Goal: Task Accomplishment & Management: Complete application form

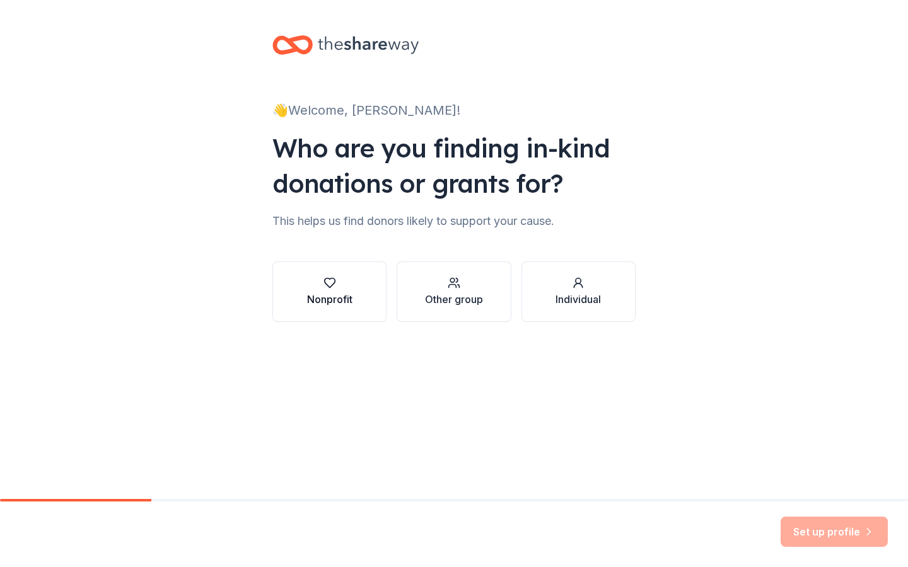
click at [330, 283] on icon "button" at bounding box center [329, 283] width 13 height 13
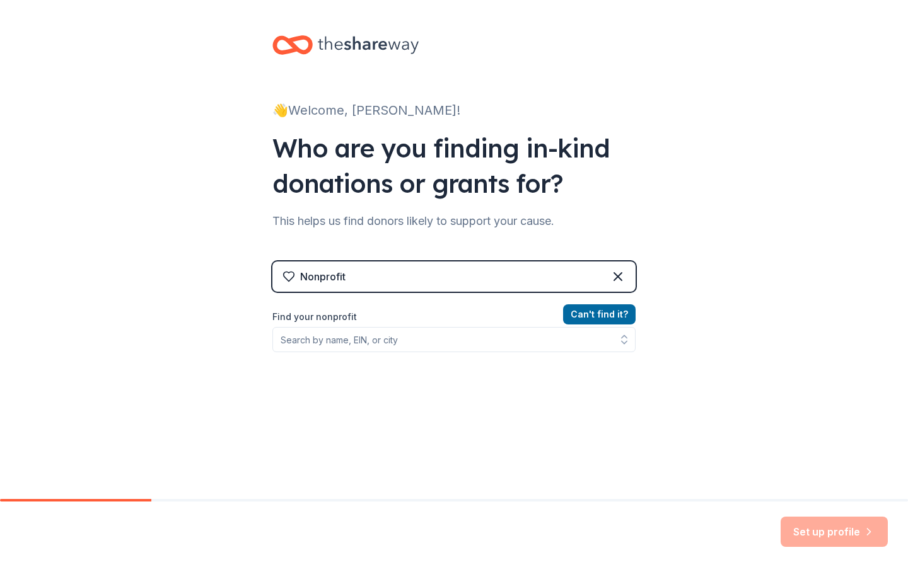
click at [315, 280] on div "Nonprofit" at bounding box center [322, 276] width 45 height 15
click at [315, 282] on div "Nonprofit" at bounding box center [322, 276] width 45 height 15
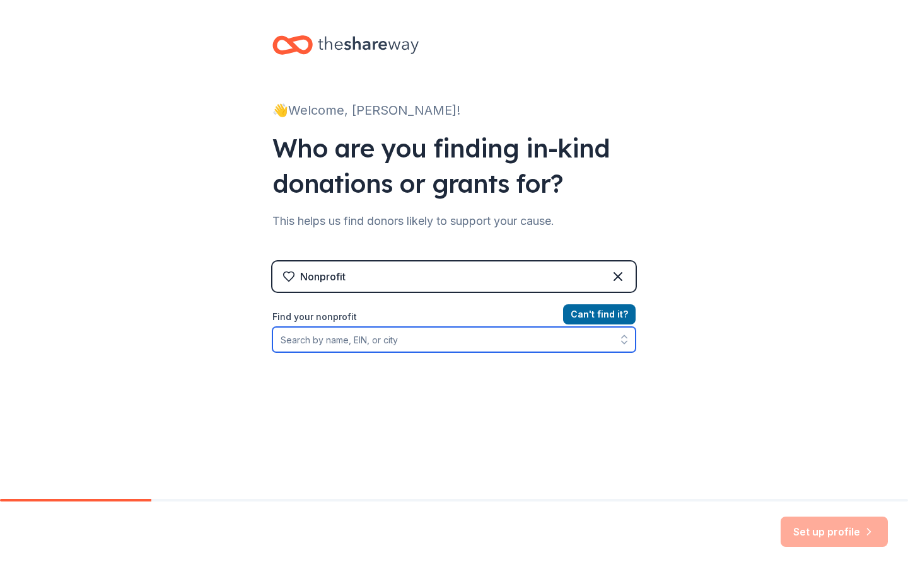
click at [332, 342] on input "Find your nonprofit" at bounding box center [453, 339] width 363 height 25
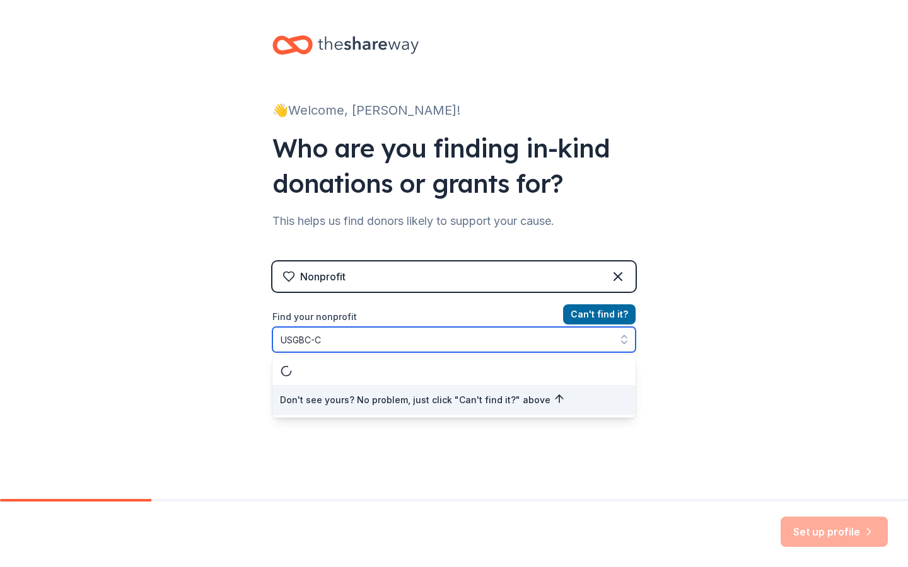
type input "USGBC-[GEOGRAPHIC_DATA]"
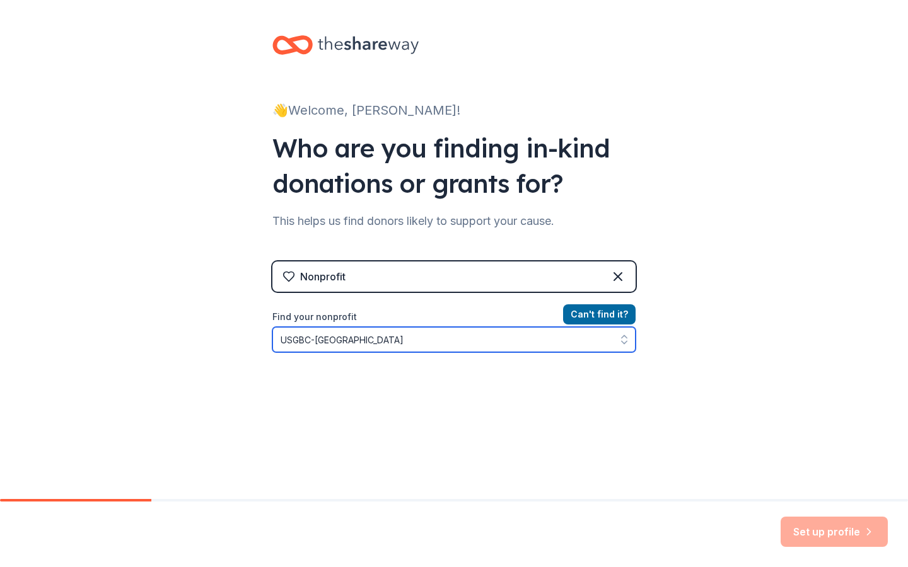
click at [519, 334] on input "USGBC-[GEOGRAPHIC_DATA]" at bounding box center [453, 339] width 363 height 25
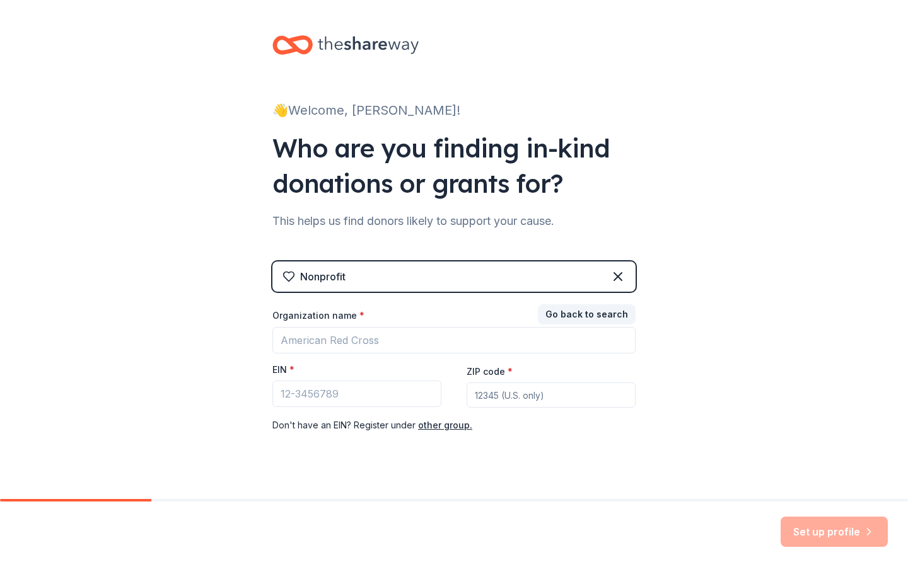
click at [349, 461] on div "👋 Welcome, [PERSON_NAME]! Who are you finding in-kind donations or grants for? …" at bounding box center [453, 259] width 403 height 519
click at [330, 339] on input "Organization name *" at bounding box center [453, 340] width 363 height 26
click at [579, 413] on div "Organization name * Us Building Council EIN * ZIP code * Don ' t have an EIN? R…" at bounding box center [453, 371] width 363 height 124
click at [519, 396] on input "ZIP code *" at bounding box center [550, 395] width 169 height 25
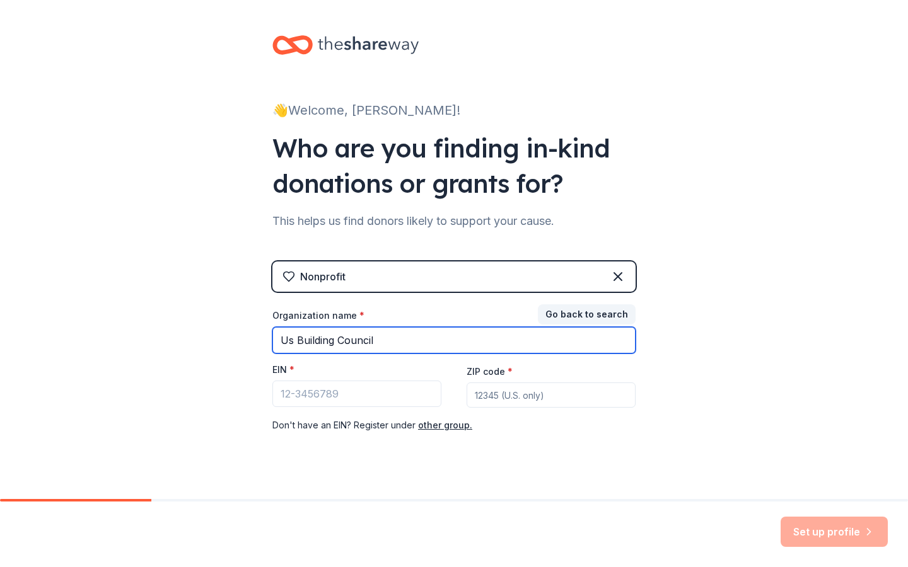
click at [337, 338] on input "Us Building Council" at bounding box center [453, 340] width 363 height 26
click at [296, 338] on input "Us Building Council" at bounding box center [453, 340] width 363 height 26
click at [434, 341] on input "Us Green Building Council" at bounding box center [453, 340] width 363 height 26
type input "Us [GEOGRAPHIC_DATA]"
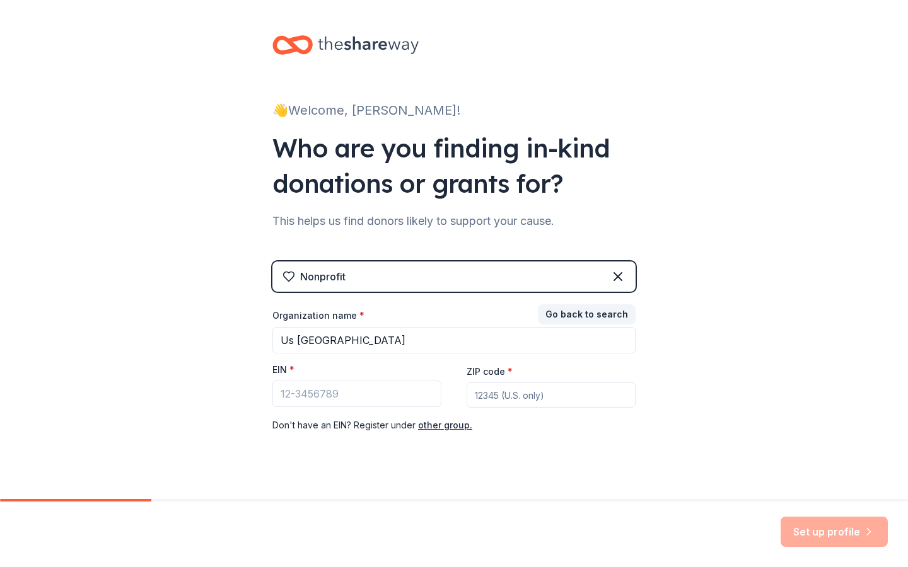
click at [528, 387] on input "ZIP code *" at bounding box center [550, 395] width 169 height 25
click at [479, 396] on input "ZIP code *" at bounding box center [550, 395] width 169 height 25
type input "0"
type input "90013"
click at [553, 448] on div "Nonprofit Go back to search Organization name * Us Green Building Council CA EI…" at bounding box center [453, 360] width 363 height 197
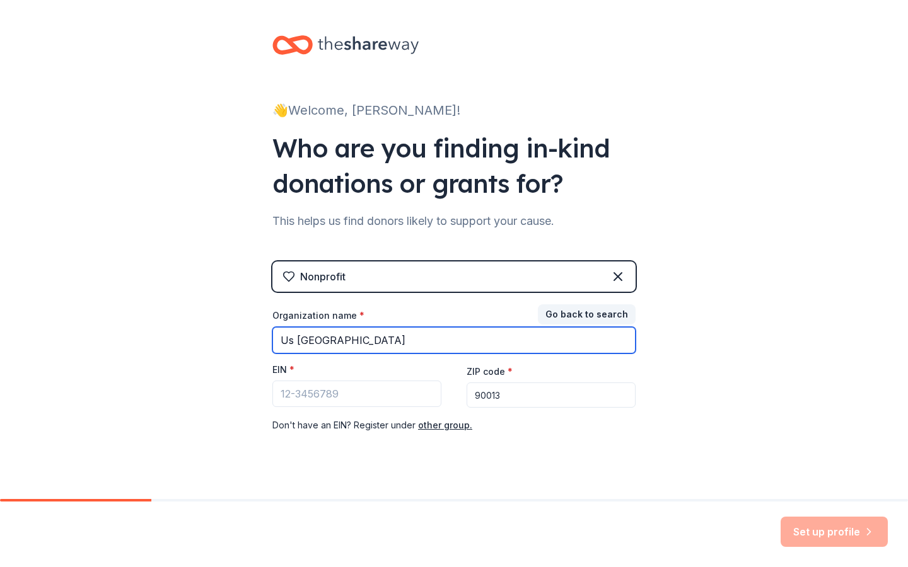
click at [424, 337] on input "Us [GEOGRAPHIC_DATA]" at bounding box center [453, 340] width 363 height 26
type input "U S Green Building COuncil"
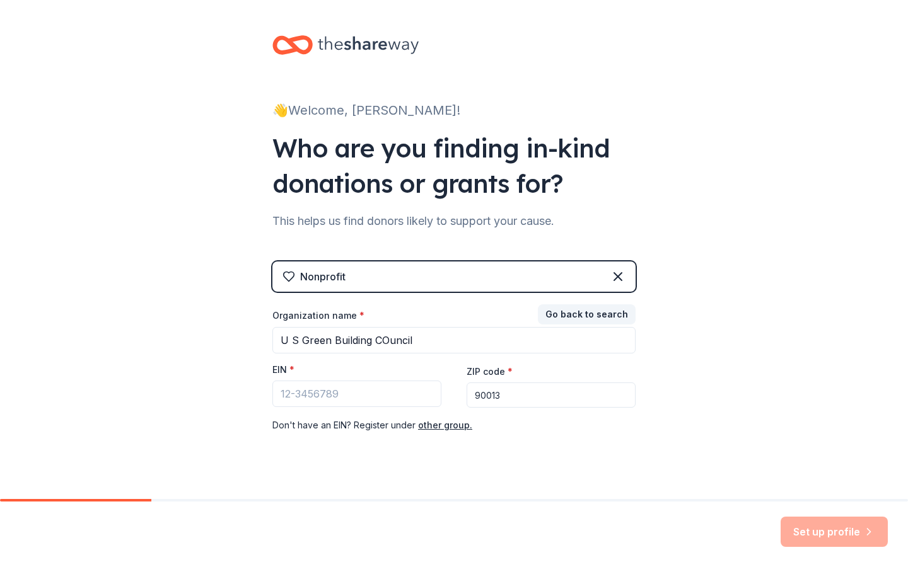
click at [583, 371] on div "ZIP code * 90013" at bounding box center [550, 386] width 169 height 45
click at [701, 451] on div "👋 Welcome, [PERSON_NAME]! Who are you finding in-kind donations or grants for? …" at bounding box center [454, 259] width 908 height 519
click at [384, 393] on input "EIN *" at bounding box center [356, 394] width 169 height 26
click at [415, 272] on div "Nonprofit" at bounding box center [453, 277] width 363 height 30
click at [616, 274] on icon at bounding box center [618, 277] width 8 height 8
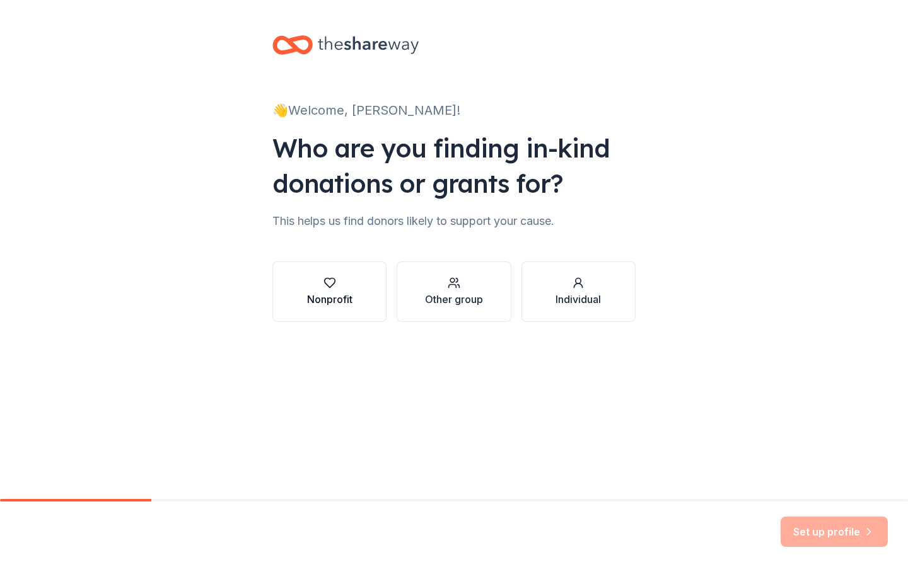
click at [330, 282] on icon "button" at bounding box center [329, 283] width 13 height 13
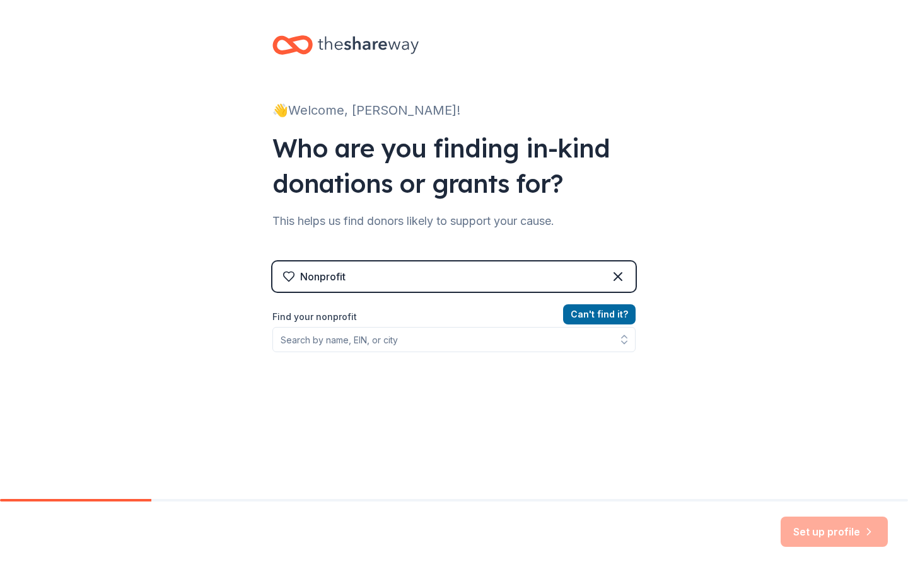
click at [429, 289] on div "Nonprofit" at bounding box center [453, 277] width 363 height 30
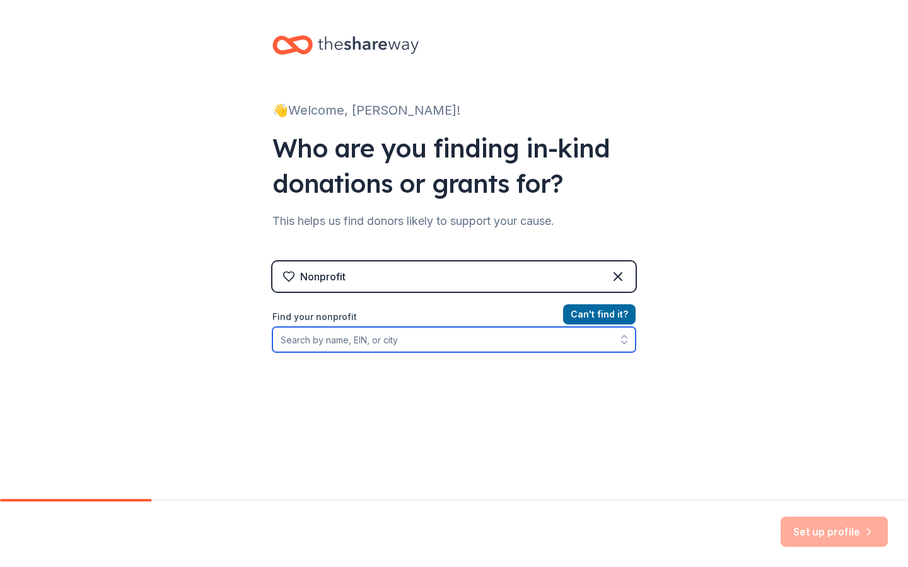
click at [354, 343] on input "Find your nonprofit" at bounding box center [453, 339] width 363 height 25
type input "U S Green"
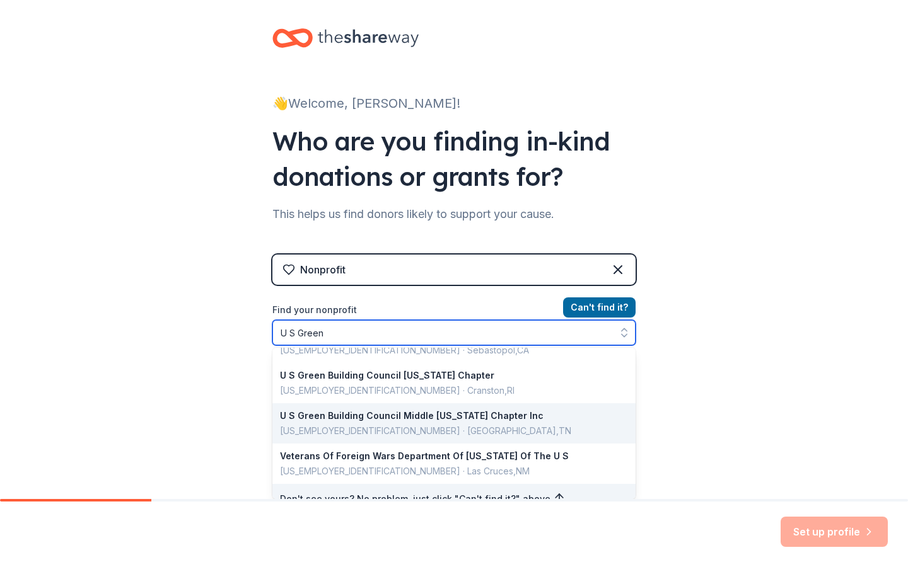
scroll to position [287, 0]
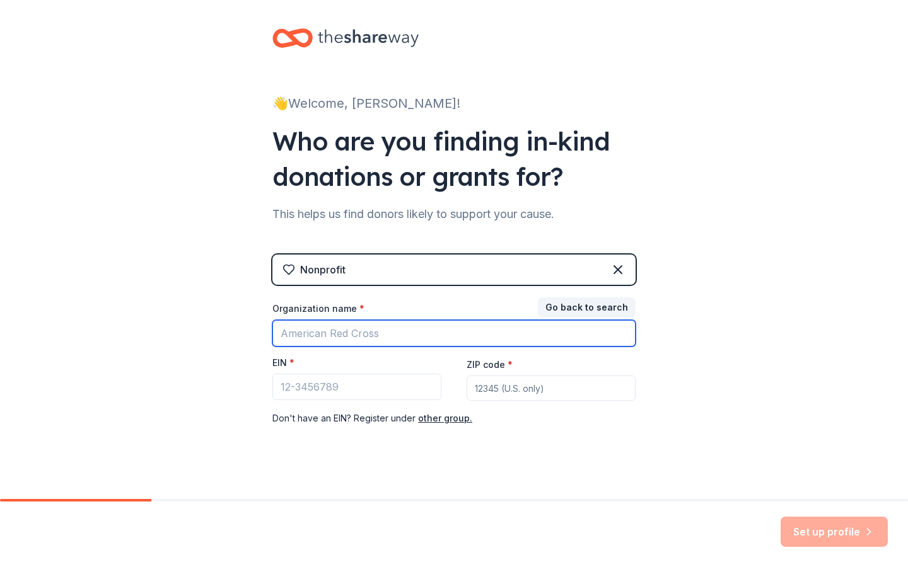
click at [393, 331] on input "Organization name *" at bounding box center [453, 333] width 363 height 26
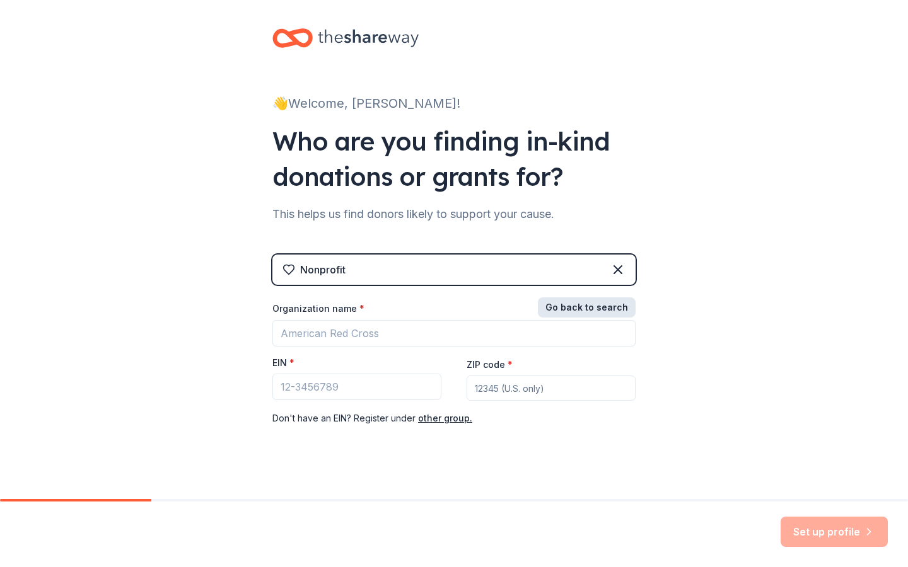
click at [589, 306] on button "Go back to search" at bounding box center [587, 307] width 98 height 20
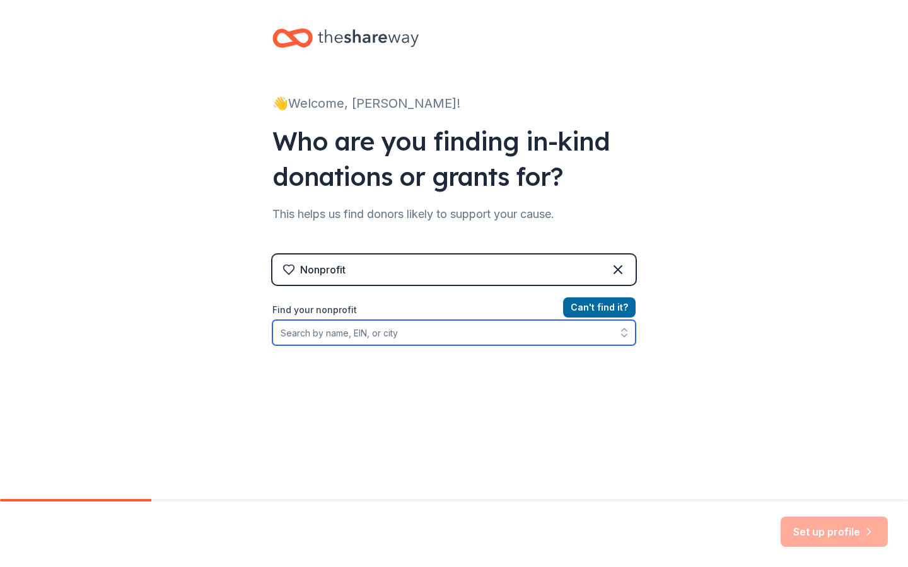
click at [347, 337] on input "Find your nonprofit" at bounding box center [453, 332] width 363 height 25
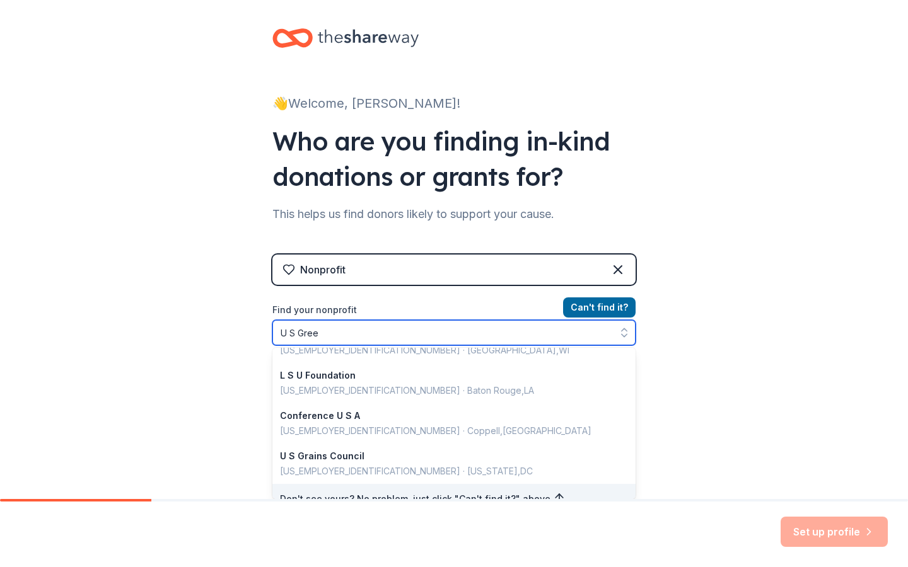
scroll to position [0, 0]
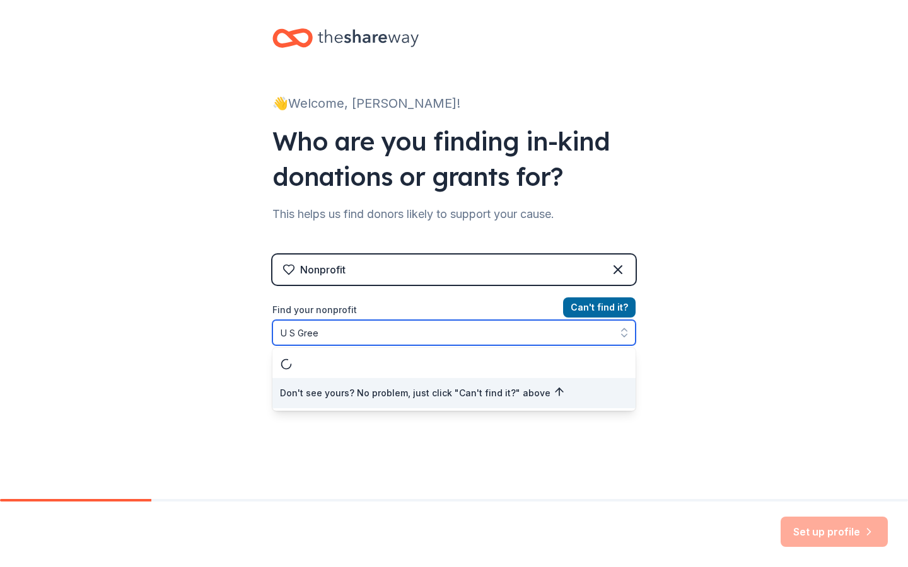
type input "U S Green"
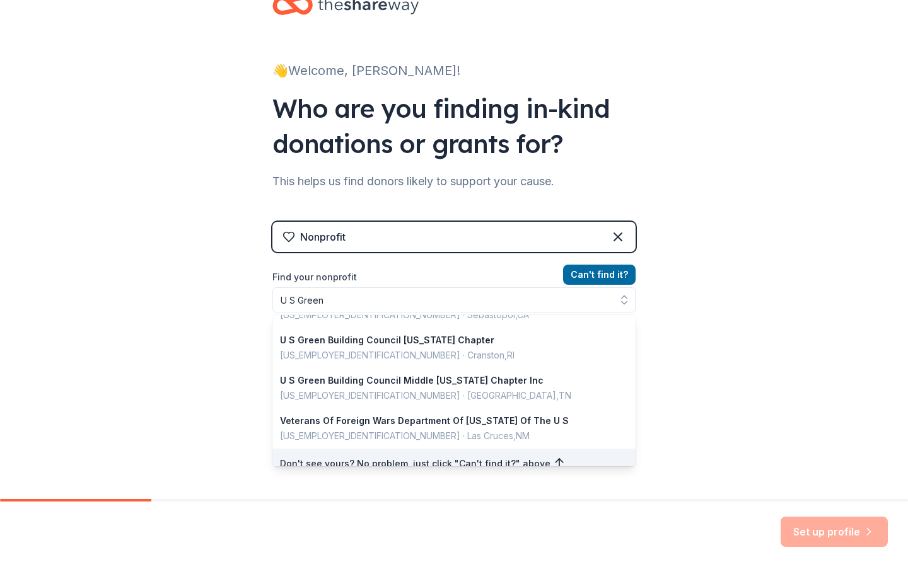
scroll to position [20, 0]
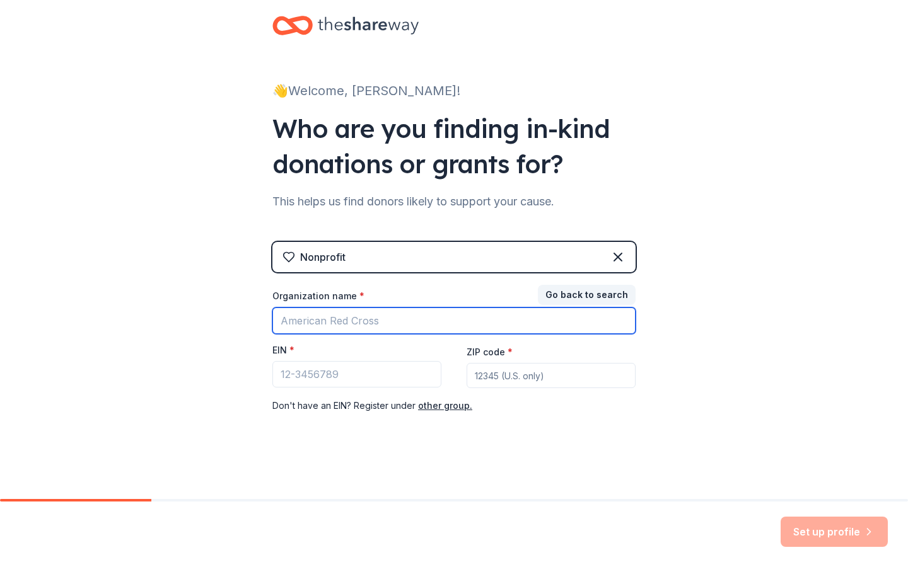
click at [300, 320] on input "Organization name *" at bounding box center [453, 321] width 363 height 26
click at [384, 319] on input "US Green Building COuncil" at bounding box center [453, 321] width 363 height 26
click at [474, 329] on input "US Green Building Council" at bounding box center [453, 321] width 363 height 26
type input "US Green Building Council"
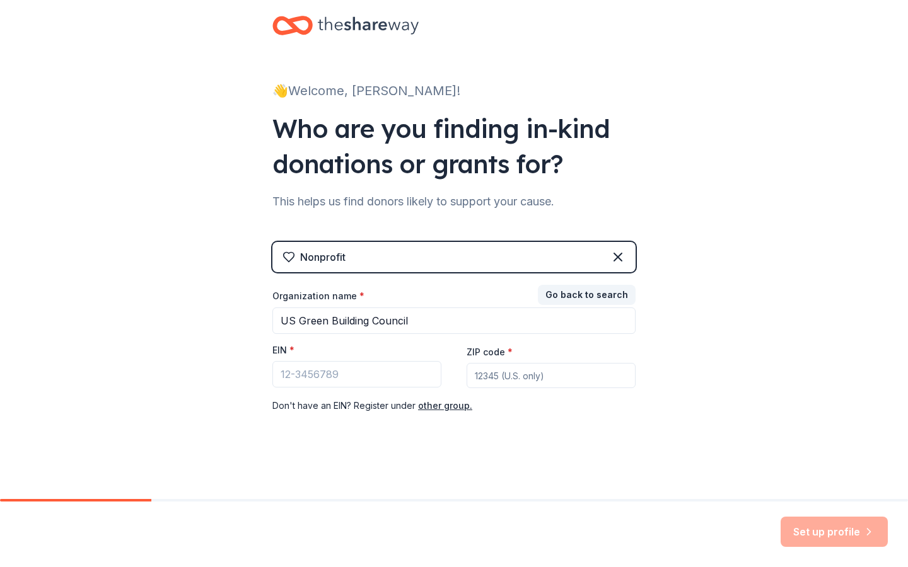
click at [510, 374] on input "ZIP code *" at bounding box center [550, 375] width 169 height 25
type input "90013"
click at [505, 259] on div "Nonprofit" at bounding box center [453, 257] width 363 height 30
click at [580, 430] on div "Nonprofit Go back to search Organization name * US Green Building Council EIN *…" at bounding box center [453, 340] width 363 height 197
click at [446, 405] on button "other group." at bounding box center [445, 405] width 54 height 15
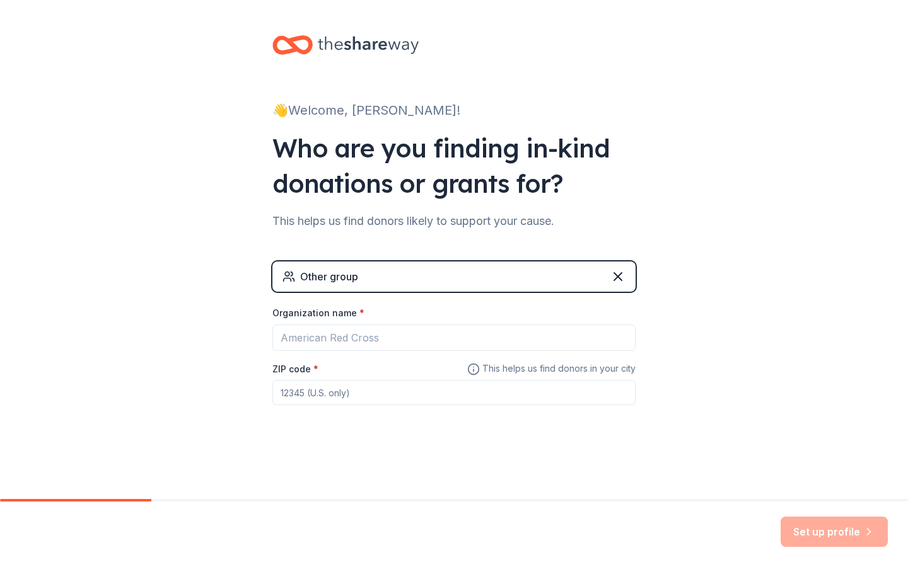
scroll to position [0, 0]
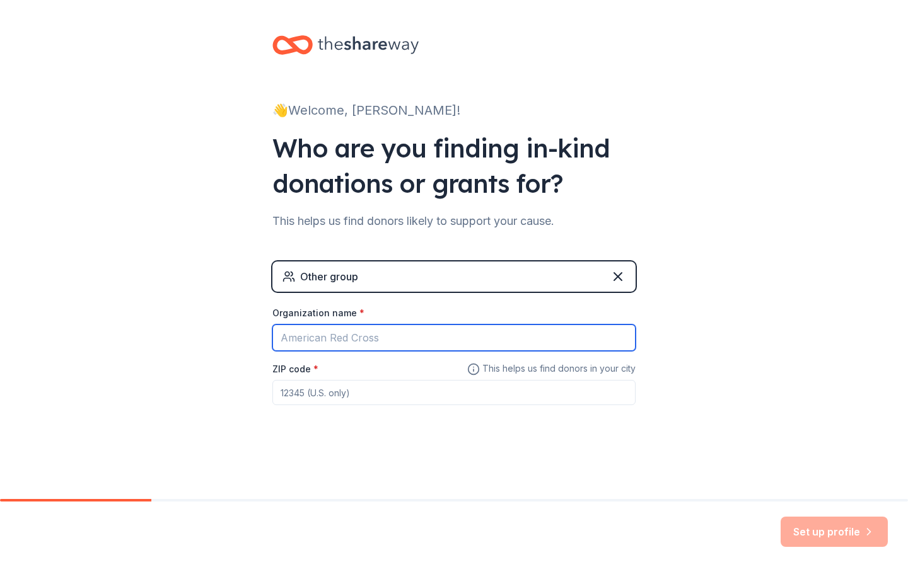
click at [294, 336] on input "Organization name *" at bounding box center [453, 338] width 363 height 26
type input "US GREEN BUILDING COUNCIL CA"
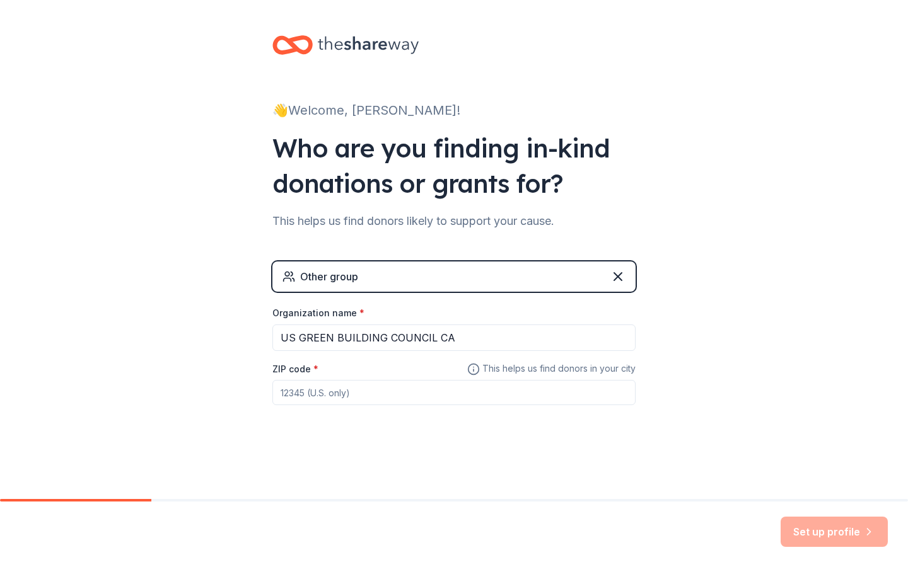
click at [338, 364] on div "ZIP code *" at bounding box center [453, 383] width 363 height 45
click at [332, 394] on input "ZIP code *" at bounding box center [453, 392] width 363 height 25
type input "90013"
click at [846, 529] on button "Set up profile" at bounding box center [833, 532] width 107 height 30
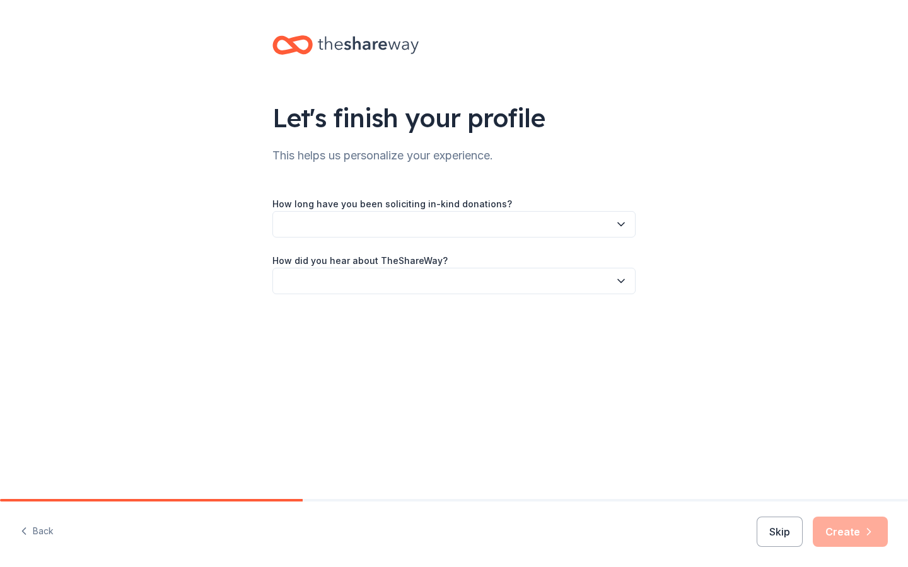
click at [628, 223] on button "button" at bounding box center [453, 224] width 363 height 26
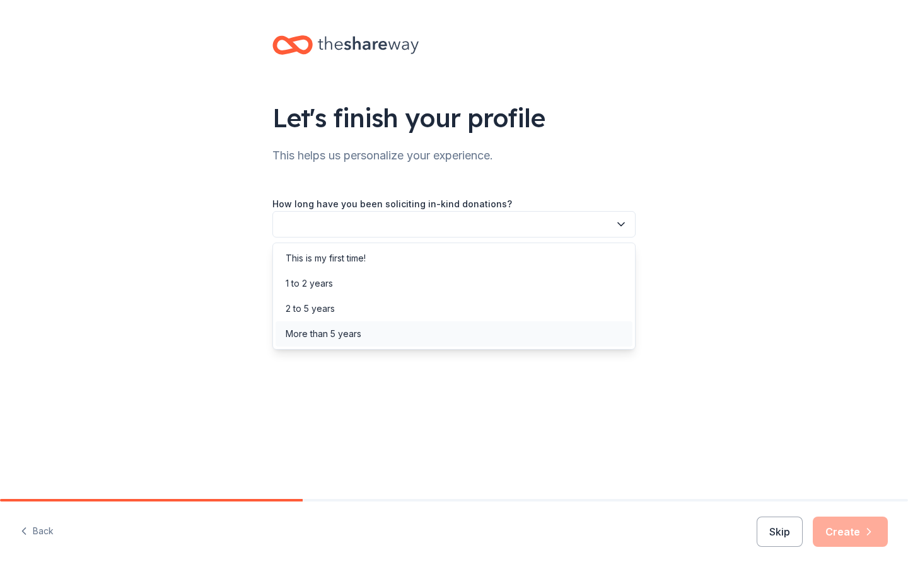
click at [347, 335] on div "More than 5 years" at bounding box center [324, 333] width 76 height 15
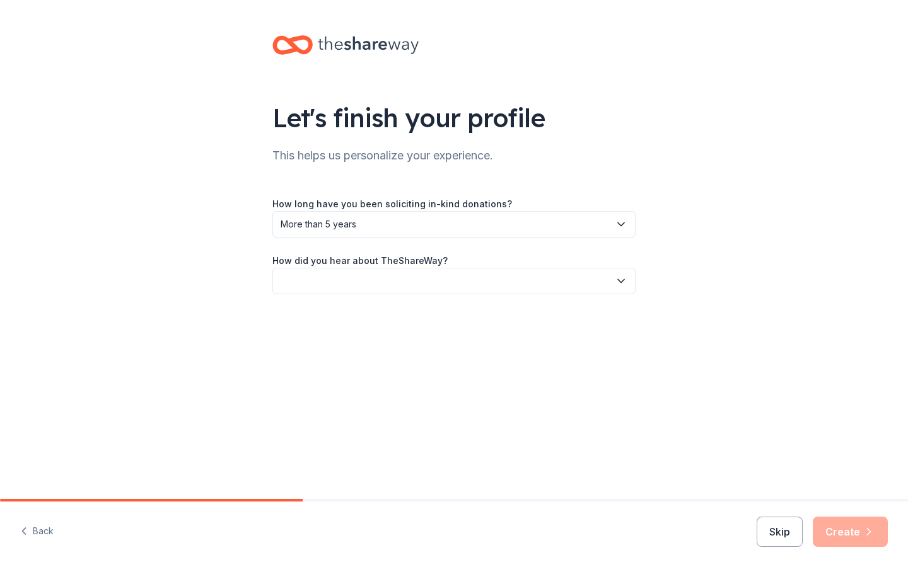
click at [618, 280] on icon "button" at bounding box center [621, 281] width 6 height 3
click at [312, 338] on div "Online search" at bounding box center [314, 340] width 57 height 15
click at [851, 535] on button "Create" at bounding box center [849, 532] width 75 height 30
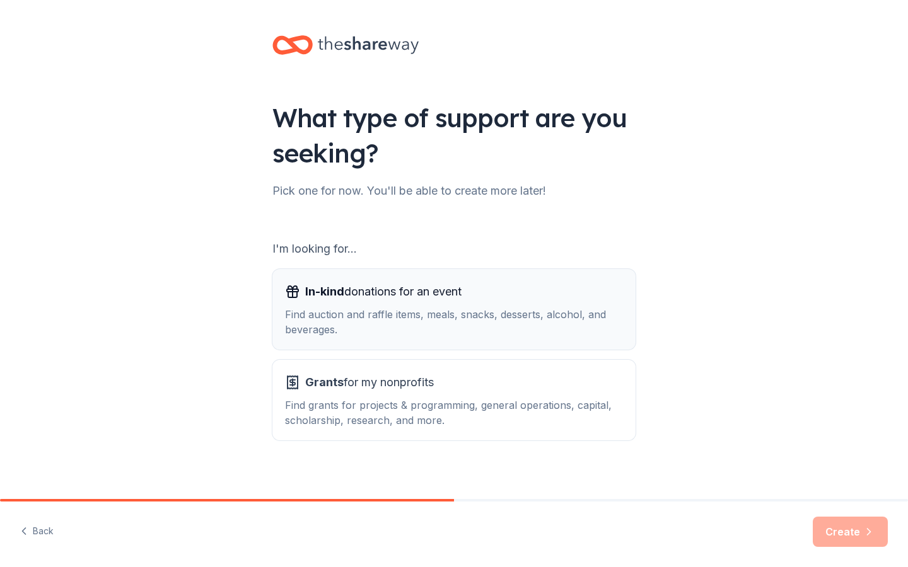
scroll to position [9, 0]
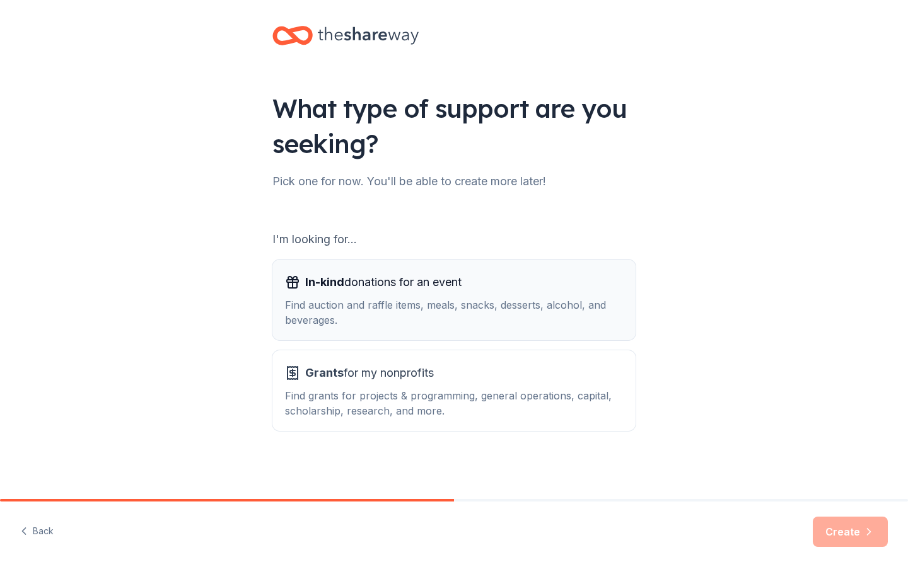
click at [332, 286] on span "In-kind" at bounding box center [324, 281] width 39 height 13
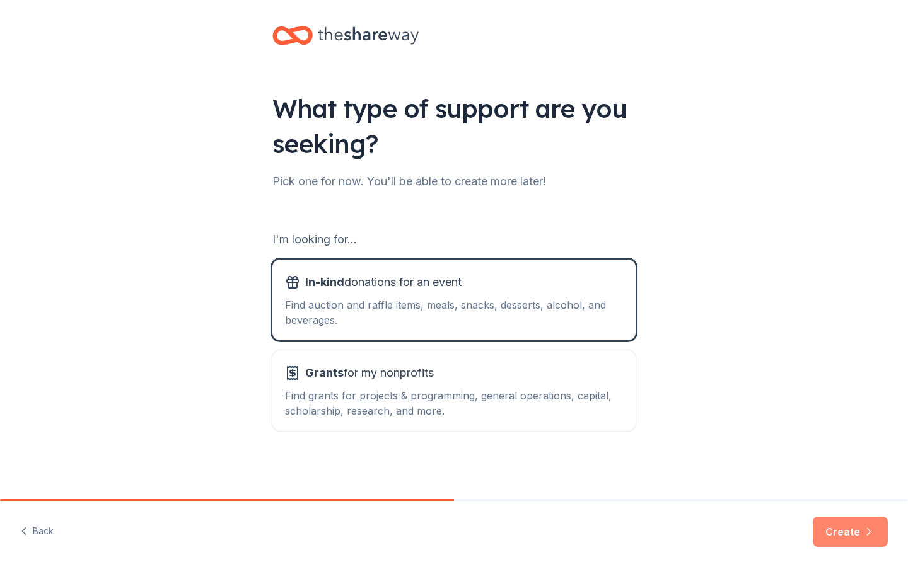
click at [852, 530] on button "Create" at bounding box center [849, 532] width 75 height 30
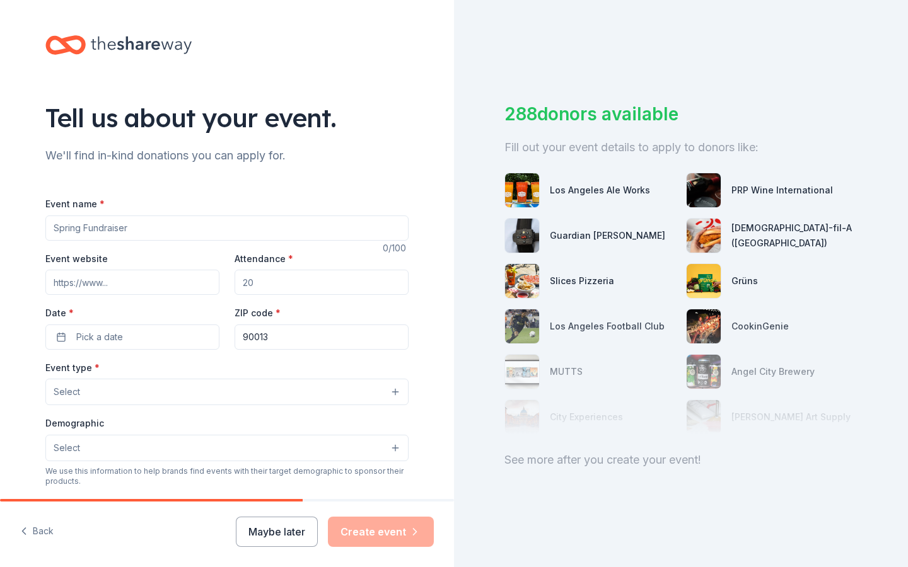
click at [127, 229] on input "Event name *" at bounding box center [226, 228] width 363 height 25
type input "WOMEN IN GREEN [GEOGRAPHIC_DATA]"
click at [73, 289] on input "Event website" at bounding box center [132, 282] width 174 height 25
click at [258, 282] on input "Attendance *" at bounding box center [321, 282] width 174 height 25
click at [45, 531] on button "Back" at bounding box center [36, 532] width 33 height 26
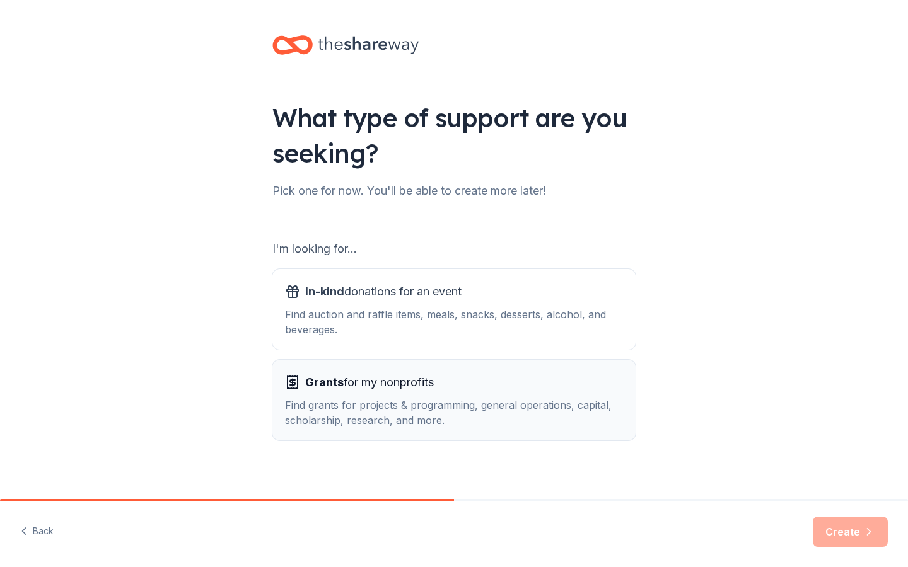
click at [335, 382] on span "Grants" at bounding box center [324, 382] width 38 height 13
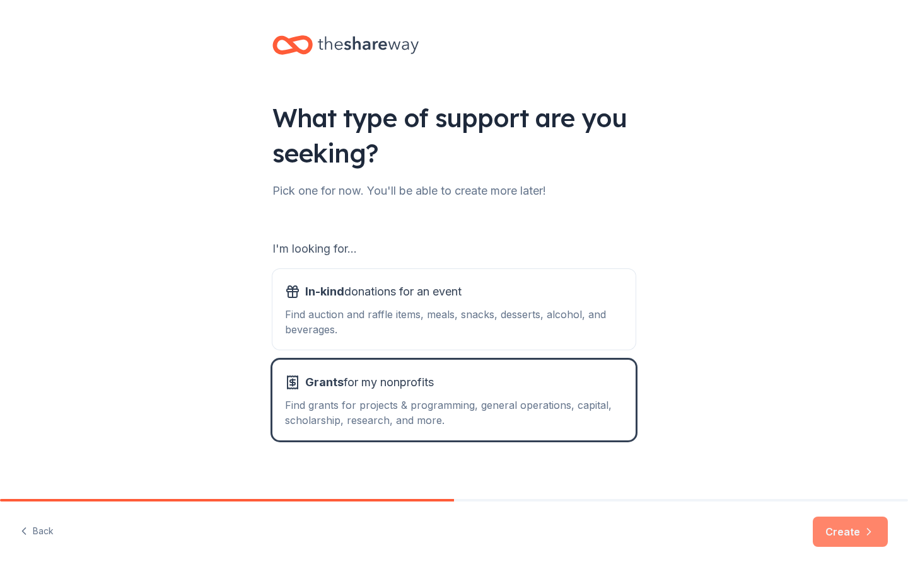
click at [858, 532] on button "Create" at bounding box center [849, 532] width 75 height 30
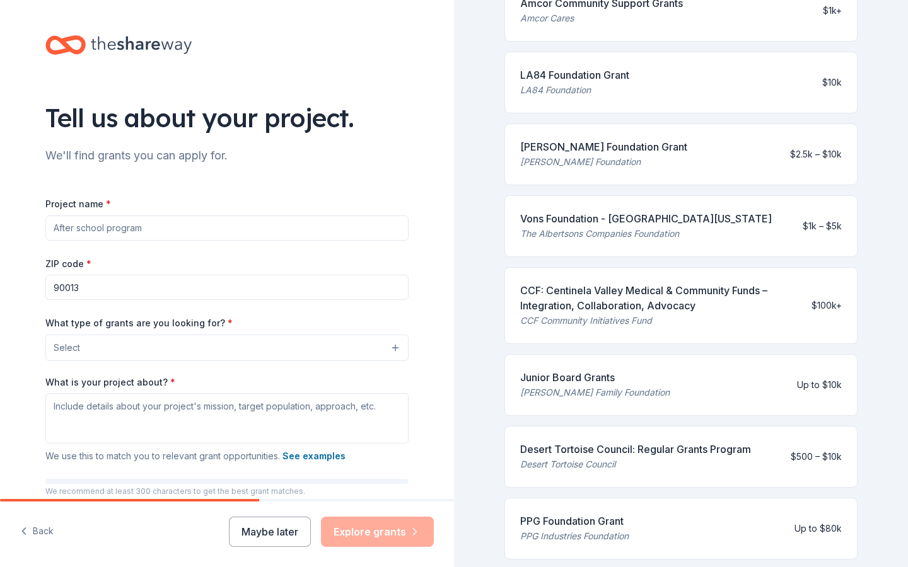
scroll to position [227, 0]
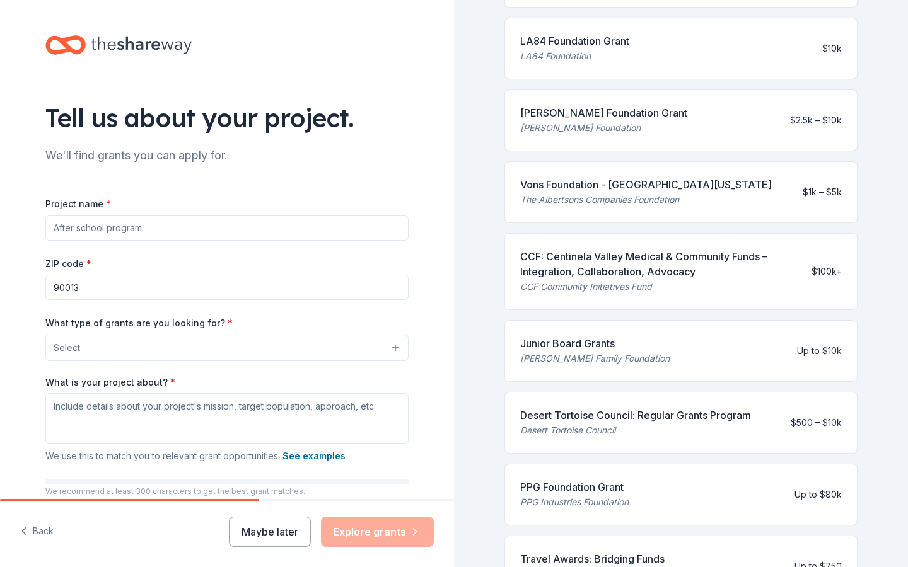
click at [107, 219] on input "Project name *" at bounding box center [226, 228] width 363 height 25
type input "WOMEN IN [GEOGRAPHIC_DATA]"
click at [115, 288] on input "90013" at bounding box center [226, 287] width 363 height 25
click at [97, 350] on button "Select" at bounding box center [226, 348] width 363 height 26
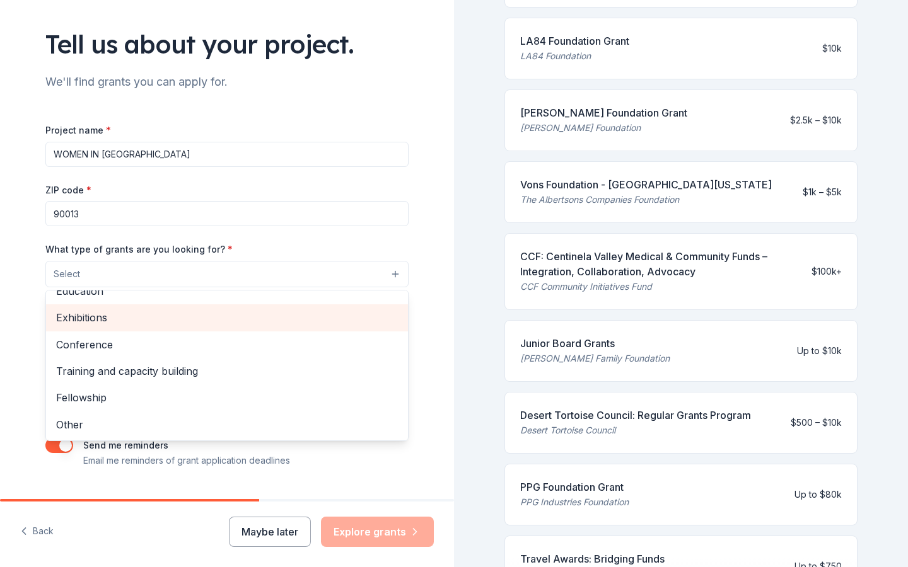
scroll to position [103, 0]
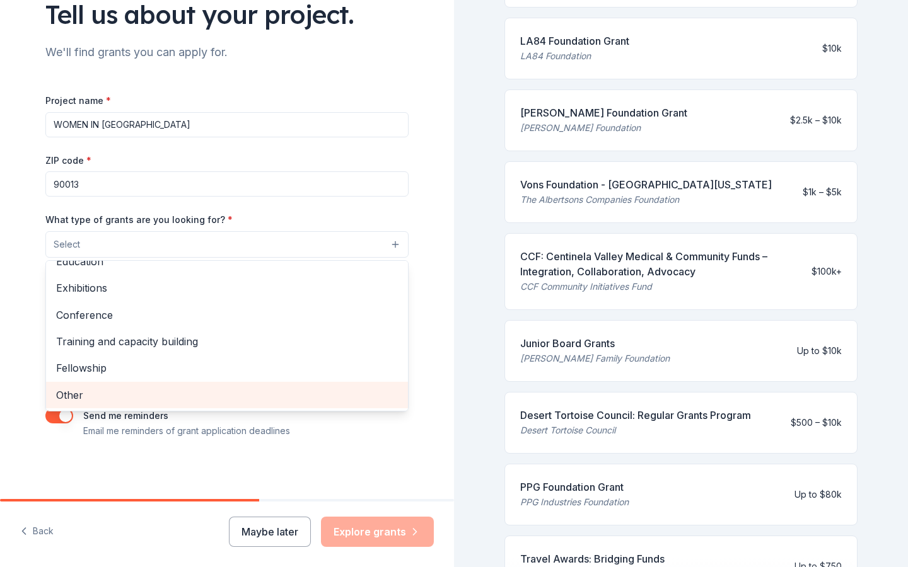
click at [77, 393] on span "Other" at bounding box center [227, 395] width 342 height 16
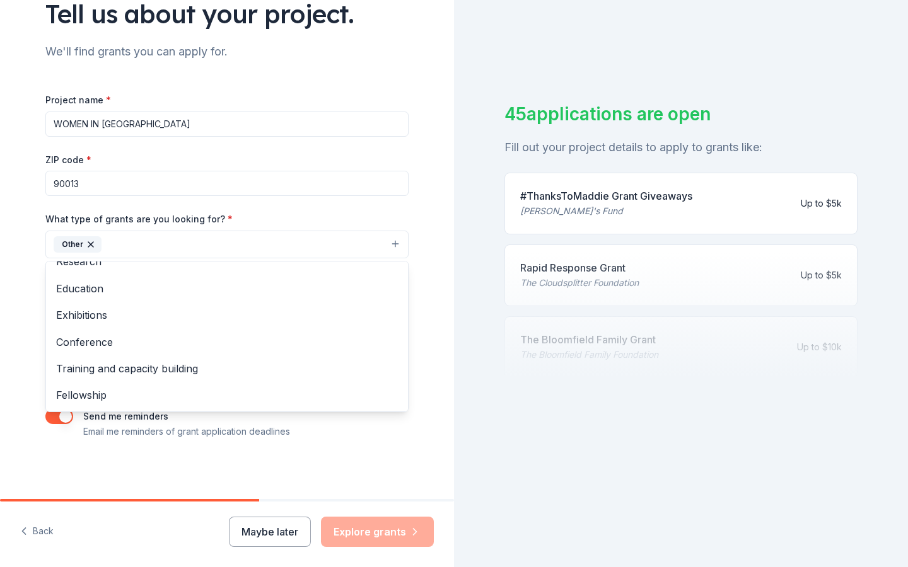
scroll to position [105, 0]
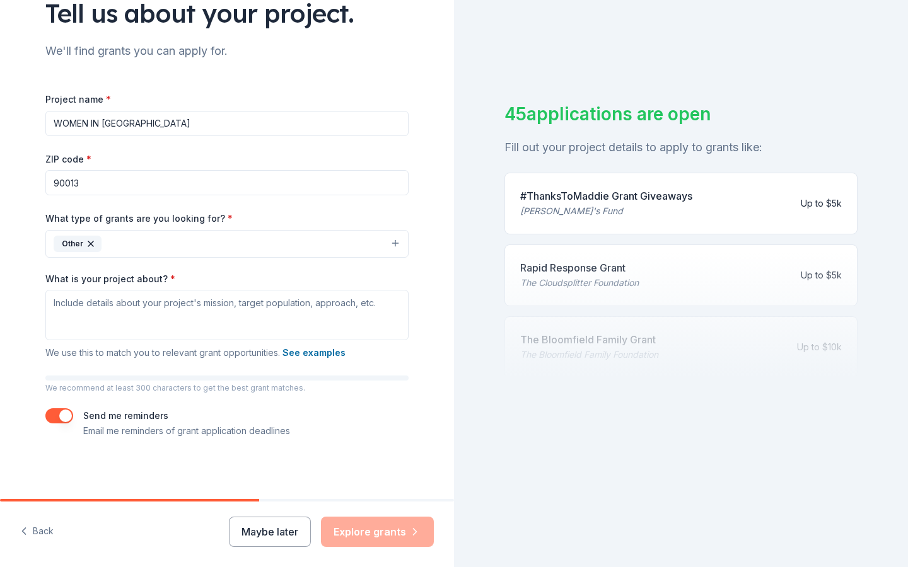
click at [376, 246] on button "Other" at bounding box center [226, 244] width 363 height 28
click at [558, 212] on div "[PERSON_NAME]'s Fund" at bounding box center [606, 211] width 172 height 15
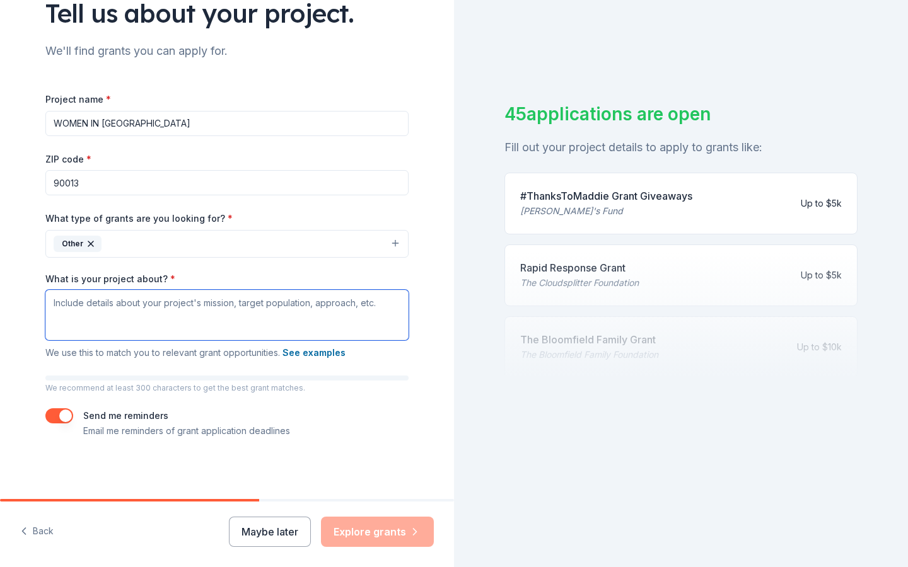
click at [182, 299] on textarea "What is your project about? *" at bounding box center [226, 315] width 363 height 50
click at [52, 309] on textarea "What is your project about? *" at bounding box center [226, 315] width 363 height 50
paste textarea "Women in Green Toy Drive Statement The Women in Green Toy Drive brings joy and …"
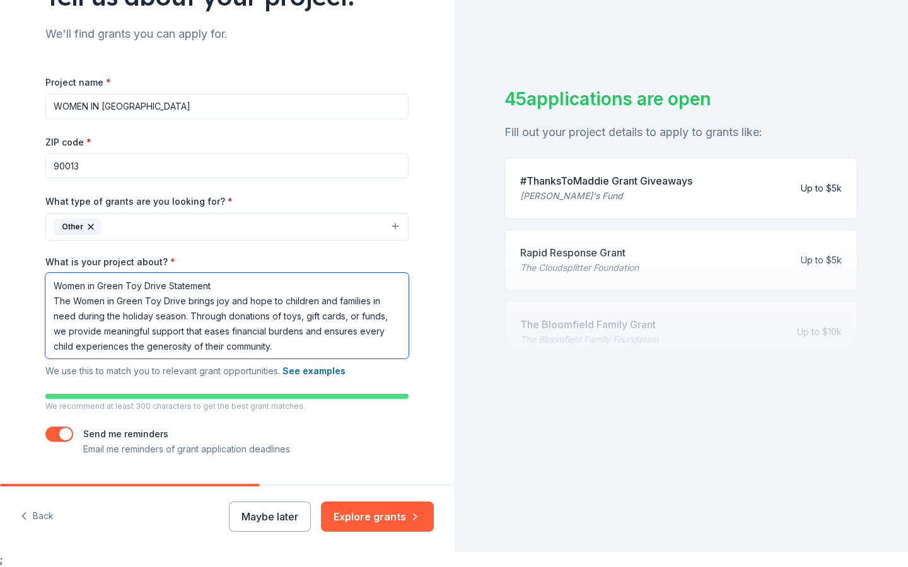
scroll to position [92, 0]
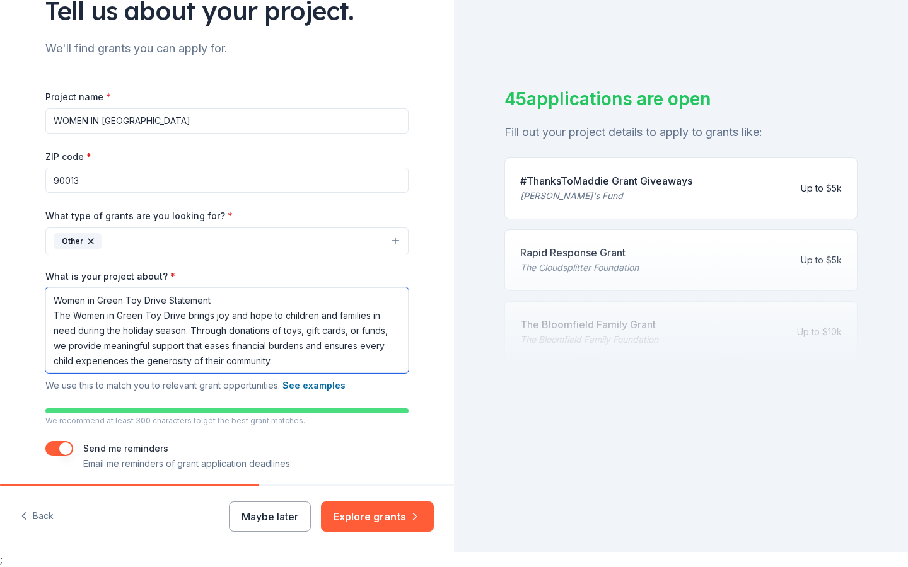
type textarea "Women in Green Toy Drive Statement The Women in Green Toy Drive brings joy and …"
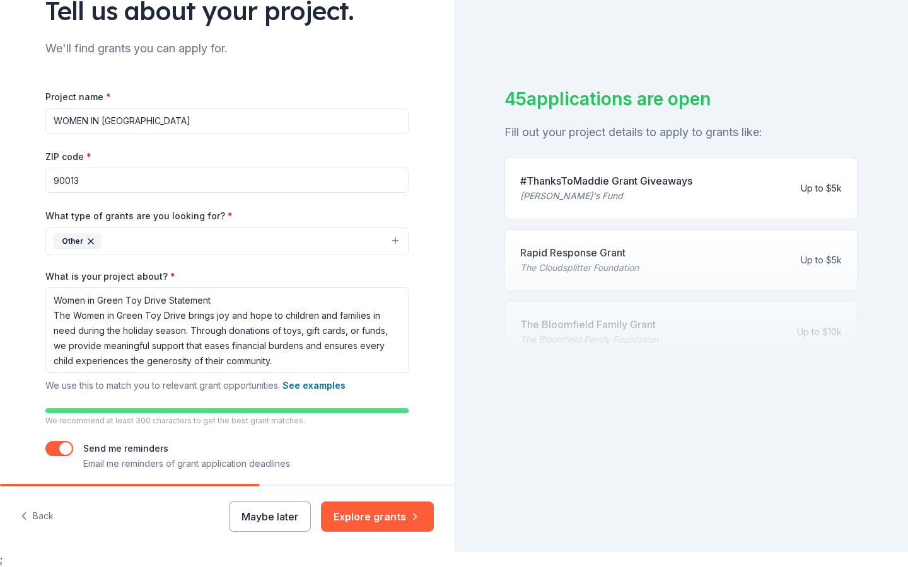
click at [88, 241] on icon "button" at bounding box center [91, 241] width 10 height 10
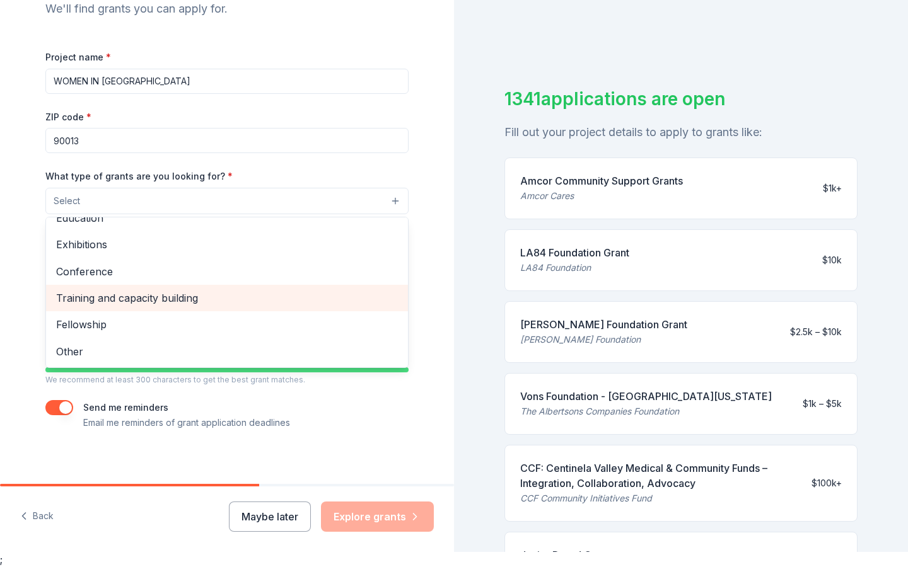
scroll to position [134, 0]
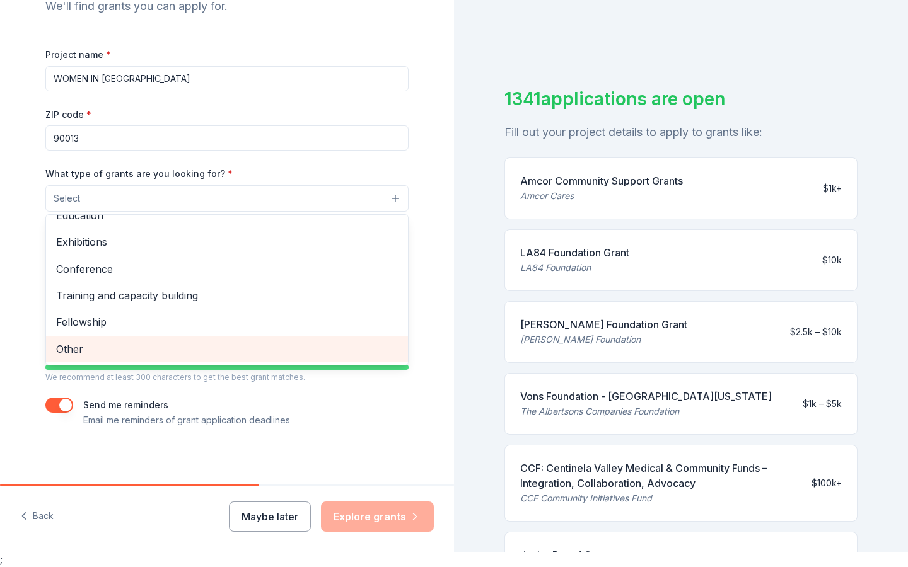
click at [81, 342] on span "Other" at bounding box center [227, 349] width 342 height 16
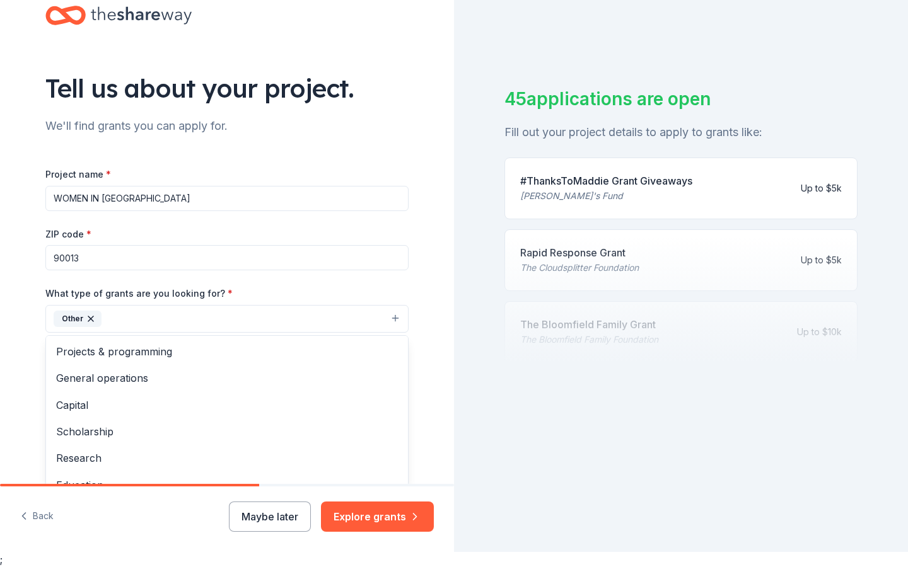
scroll to position [0, 0]
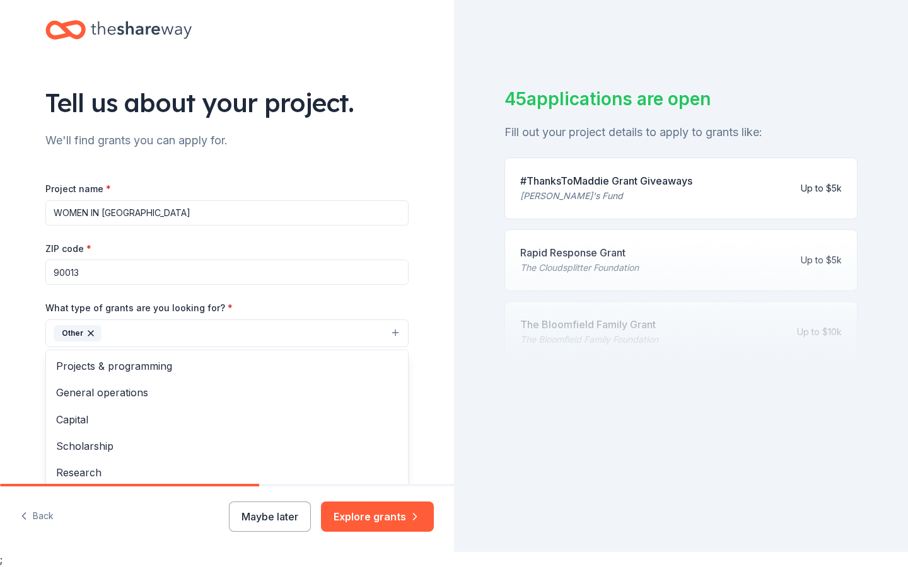
click at [102, 211] on div "Project name * WOMEN IN TOY DRIVE ZIP code * 90013 What type of grants are you …" at bounding box center [226, 372] width 363 height 383
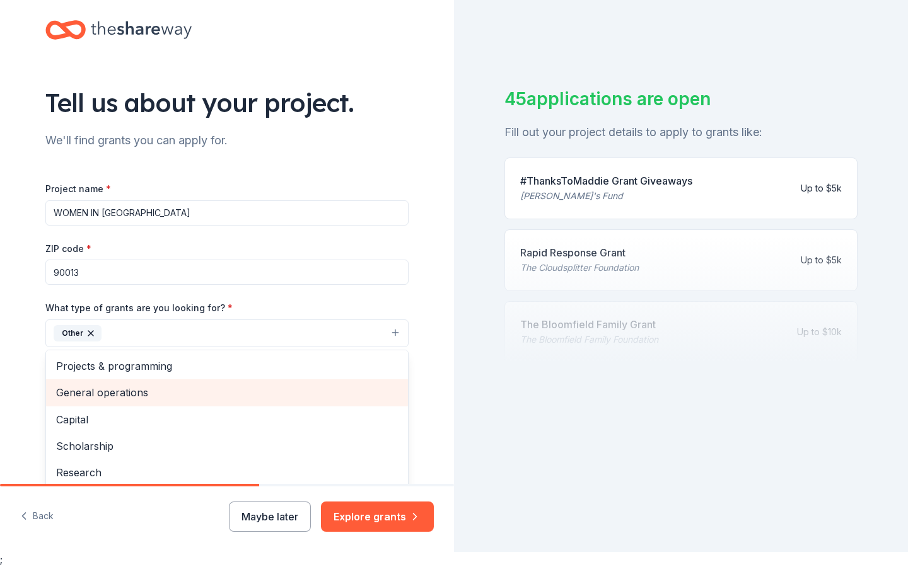
click at [146, 202] on div "Project name * WOMEN IN TOY DRIVE ZIP code * 90013 What type of grants are you …" at bounding box center [226, 372] width 363 height 383
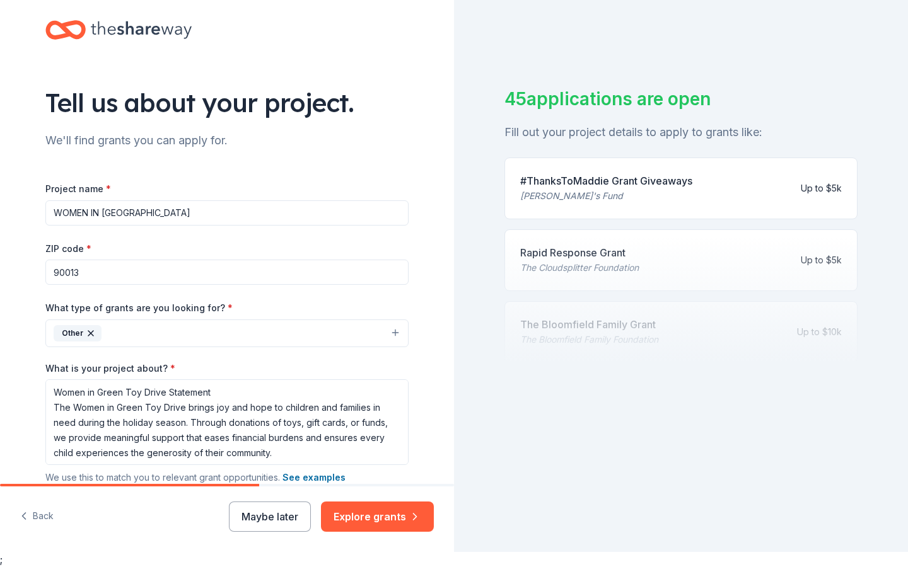
click at [101, 209] on input "WOMEN IN [GEOGRAPHIC_DATA]" at bounding box center [226, 212] width 363 height 25
click at [102, 213] on input "WOMEN IN [GEOGRAPHIC_DATA]" at bounding box center [226, 212] width 363 height 25
click at [124, 209] on input "Women Green TOY DRIVE" at bounding box center [226, 212] width 363 height 25
click at [136, 211] on input "Women Green TOY DRIVE" at bounding box center [226, 212] width 363 height 25
click at [162, 214] on input "Women Green Toy DRIVE" at bounding box center [226, 212] width 363 height 25
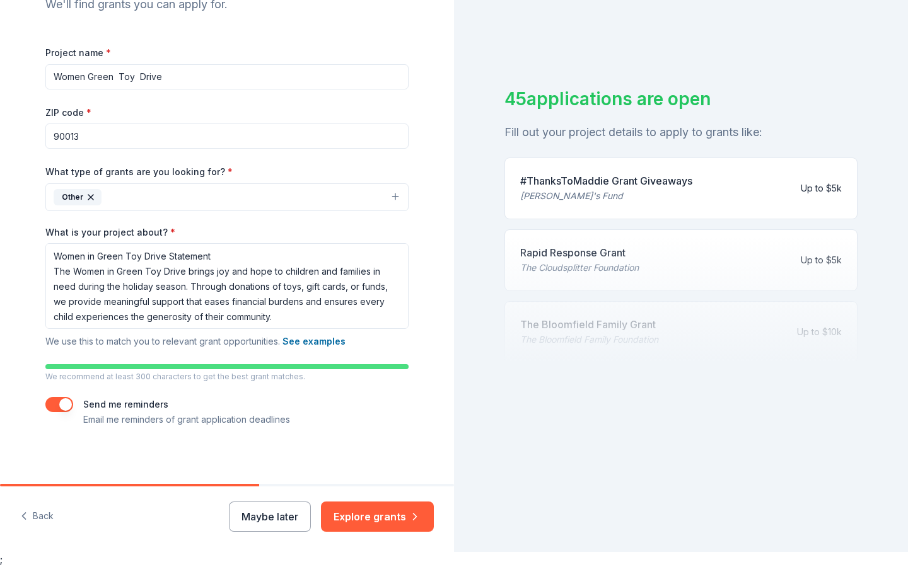
scroll to position [1, 0]
type input "Women Green Toy Drive"
click at [320, 342] on button "See examples" at bounding box center [313, 341] width 63 height 15
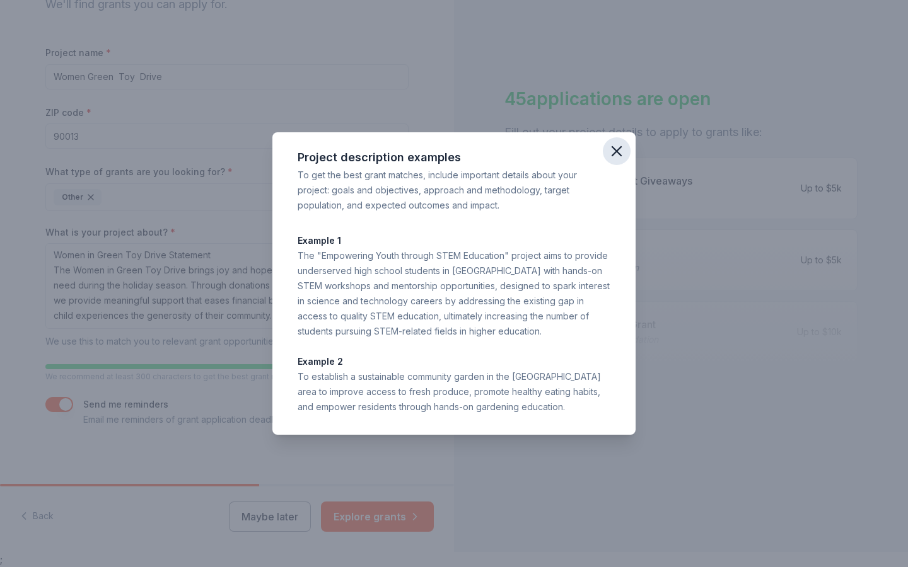
click at [617, 149] on icon "button" at bounding box center [617, 151] width 18 height 18
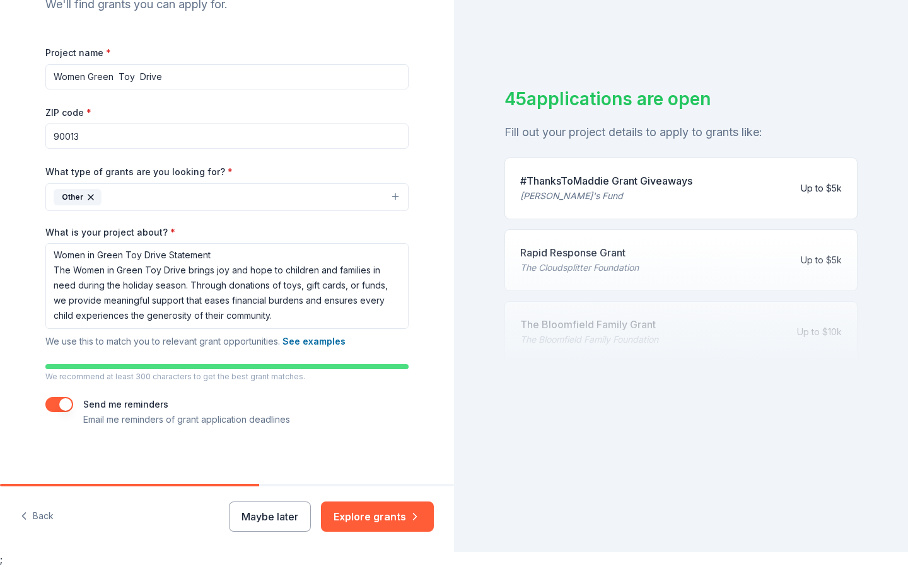
scroll to position [140, 0]
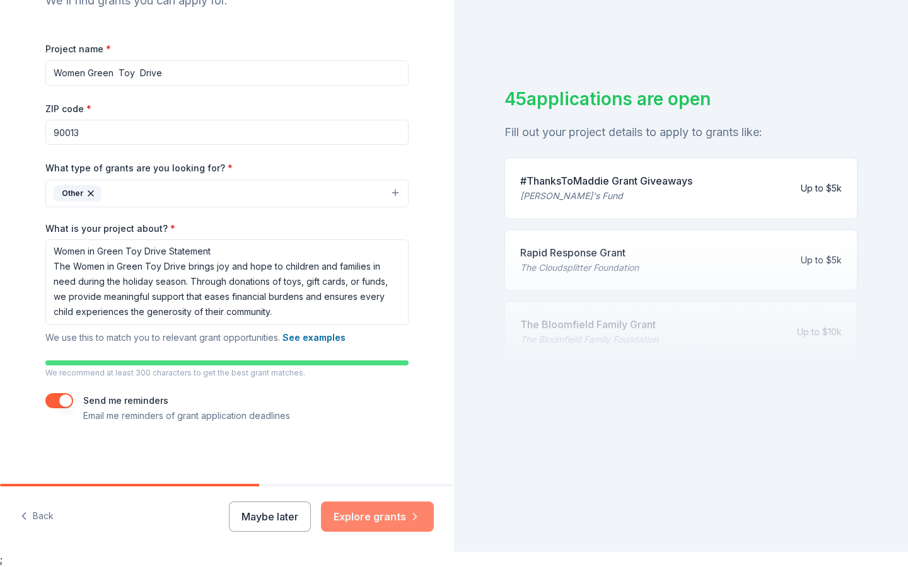
click at [384, 512] on button "Explore grants" at bounding box center [377, 517] width 113 height 30
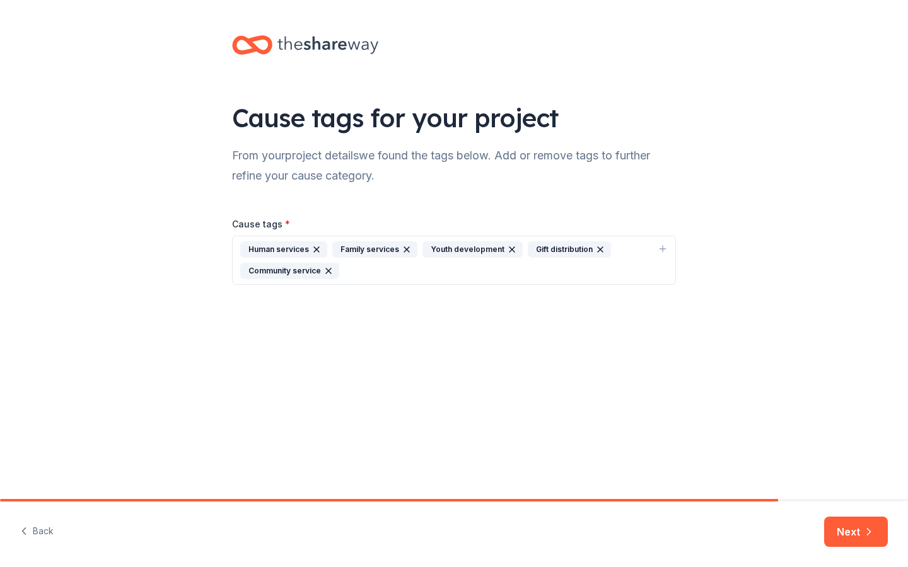
click at [292, 270] on div "Community service" at bounding box center [289, 271] width 99 height 16
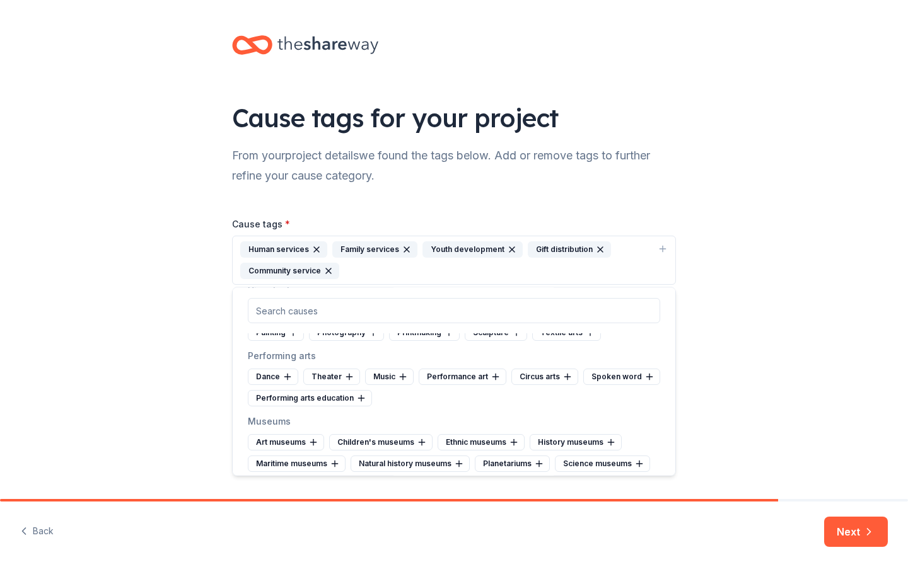
scroll to position [199, 0]
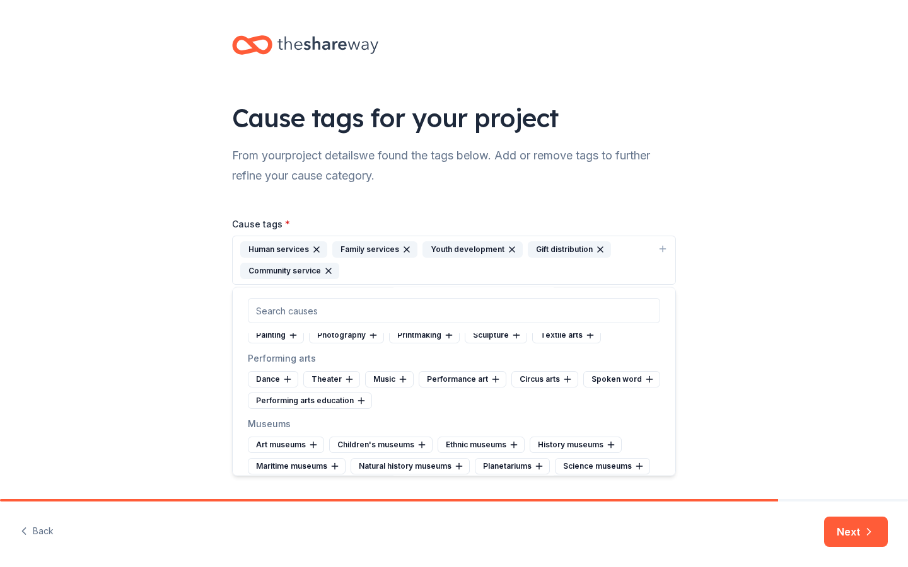
click at [556, 246] on div "Gift distribution" at bounding box center [569, 249] width 83 height 16
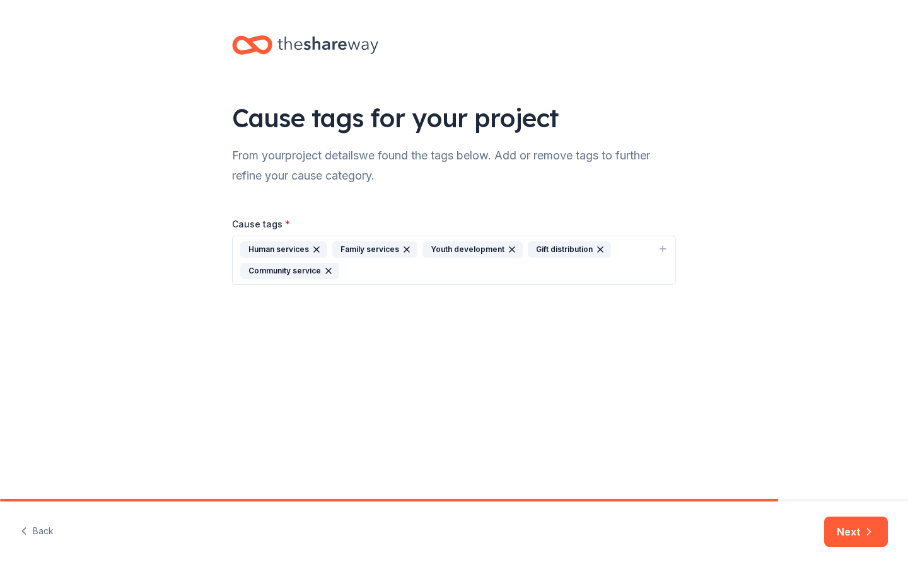
click at [556, 246] on div "Gift distribution" at bounding box center [569, 249] width 83 height 16
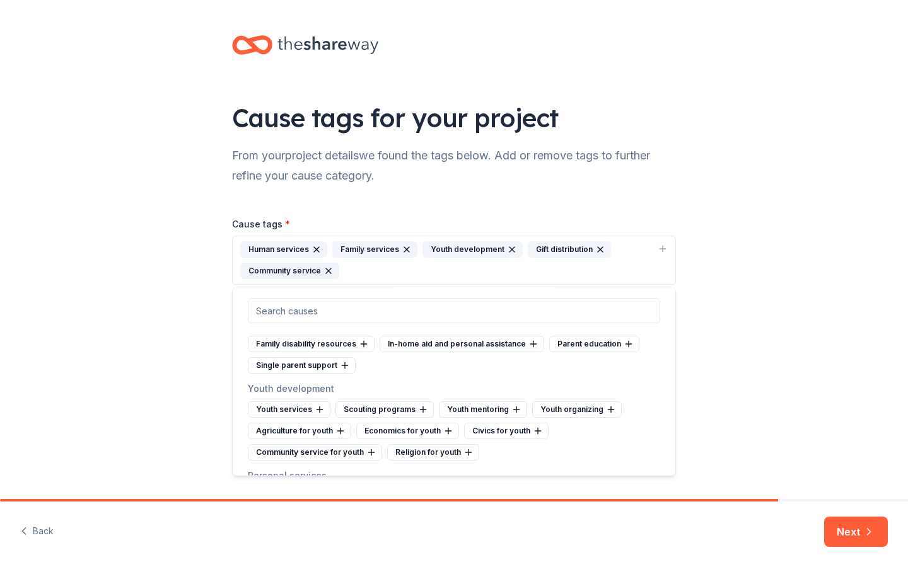
scroll to position [5241, 0]
click at [559, 246] on div "Gift distribution" at bounding box center [569, 249] width 83 height 16
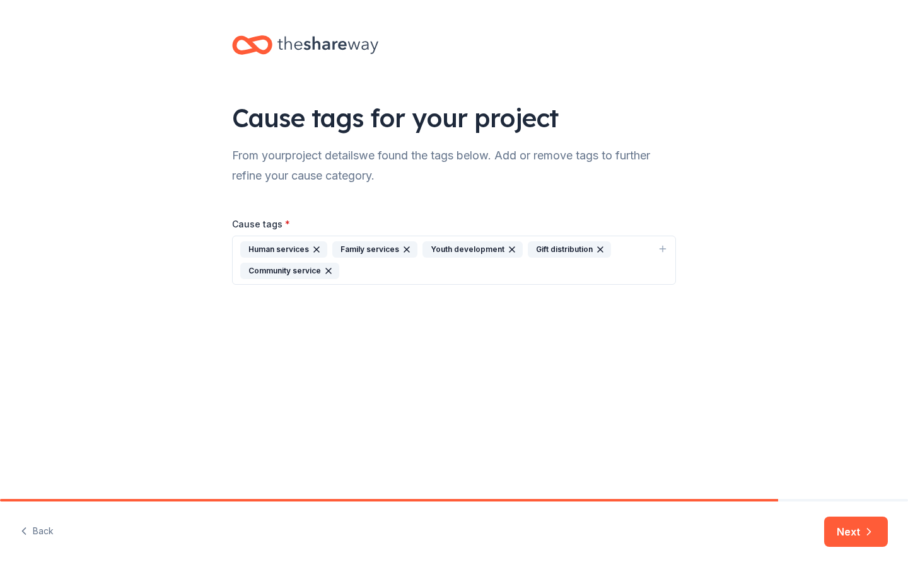
click at [559, 246] on div "Gift distribution" at bounding box center [569, 249] width 83 height 16
click at [553, 246] on div "Gift distribution" at bounding box center [569, 249] width 83 height 16
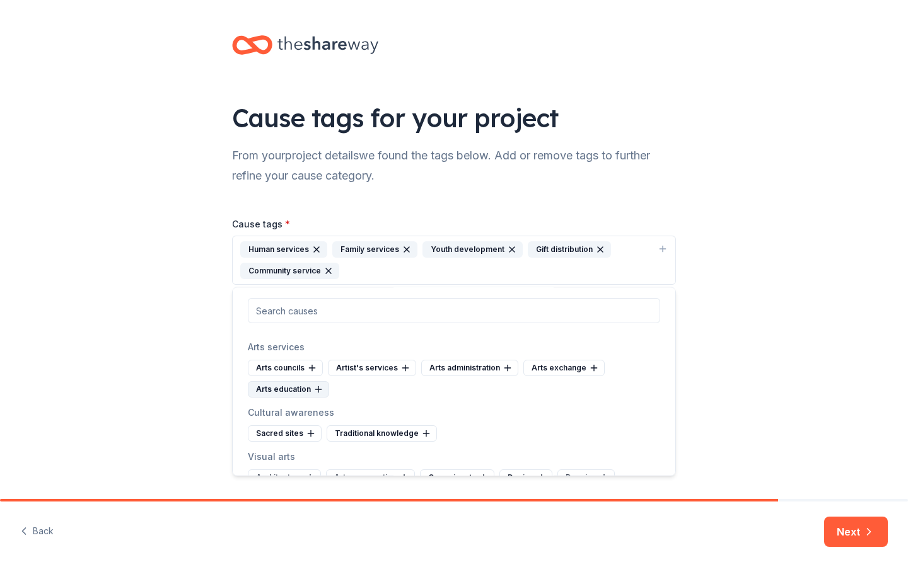
scroll to position [0, 0]
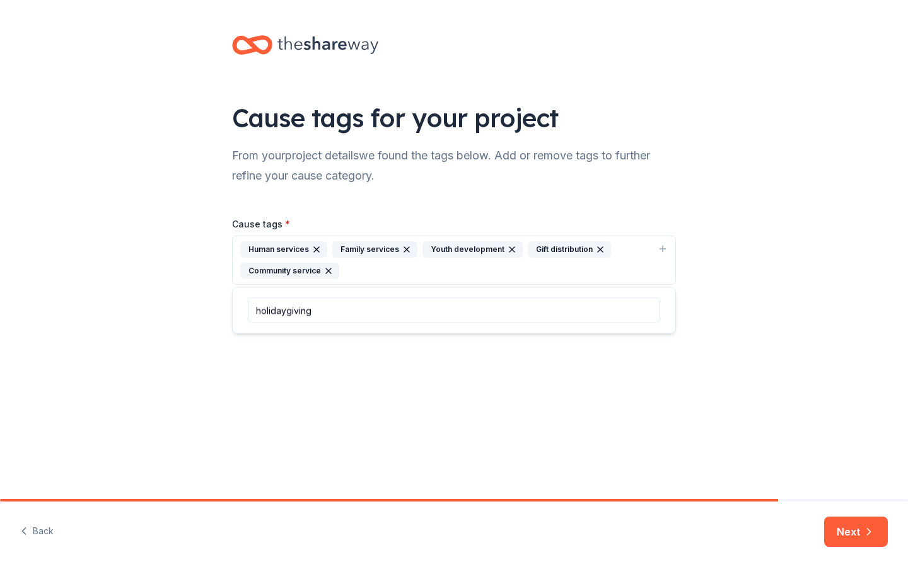
click at [283, 309] on input "holidaygiving" at bounding box center [454, 310] width 412 height 25
click at [292, 311] on input "holiday giving" at bounding box center [454, 310] width 412 height 25
click at [260, 310] on input "holiday Giving" at bounding box center [454, 310] width 412 height 25
type input "Holiday Giving"
click at [854, 533] on button "Next" at bounding box center [856, 532] width 64 height 30
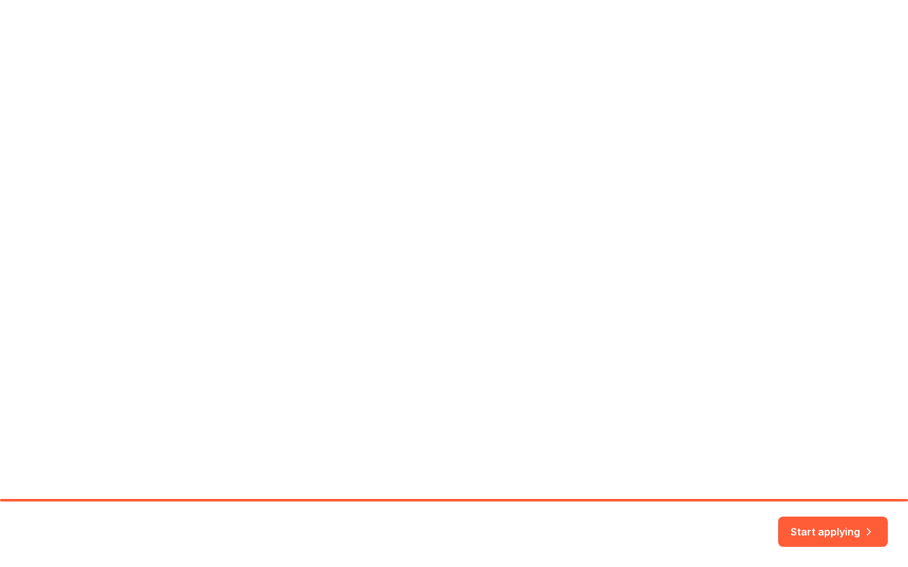
click at [363, 250] on div "not specified Rolling Nissan Neighbors Grant Nissan Foundation Basic and emerge…" at bounding box center [453, 340] width 867 height 188
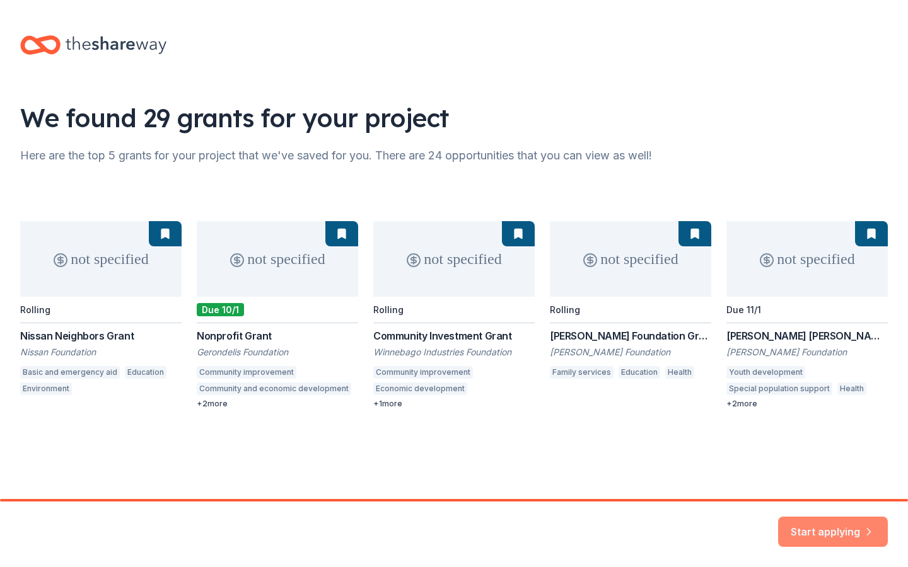
click at [851, 525] on button "Start applying" at bounding box center [833, 524] width 110 height 30
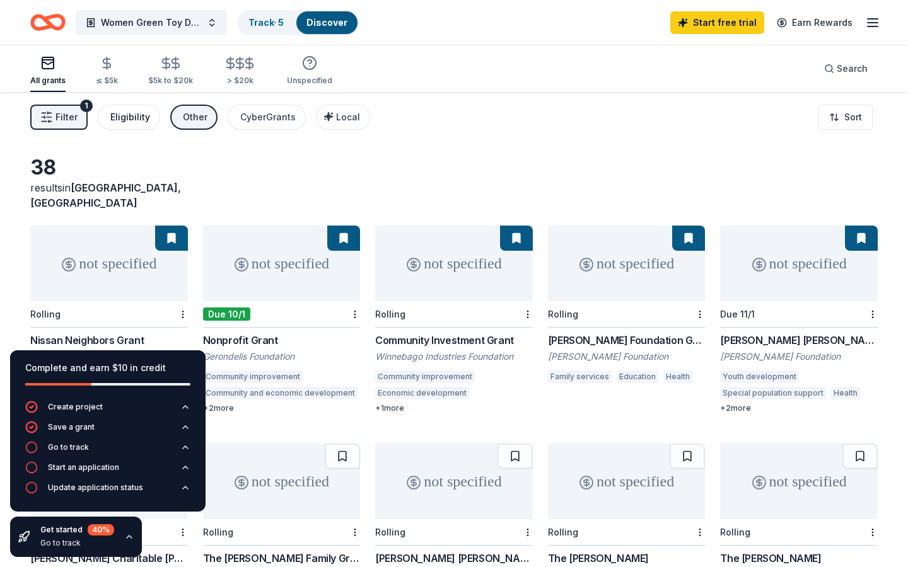
click at [132, 117] on div "Eligibility" at bounding box center [130, 117] width 40 height 15
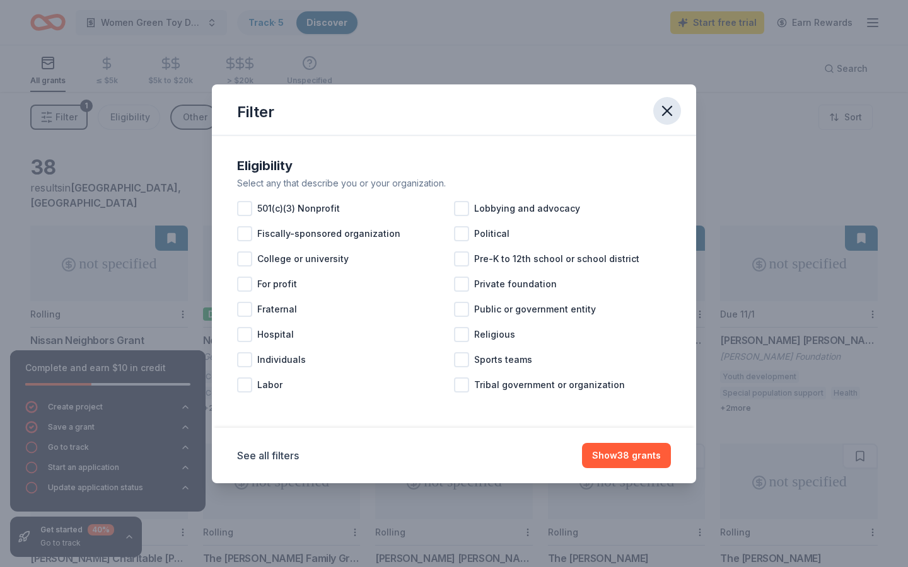
click at [667, 110] on icon "button" at bounding box center [666, 111] width 9 height 9
